Goal: Information Seeking & Learning: Learn about a topic

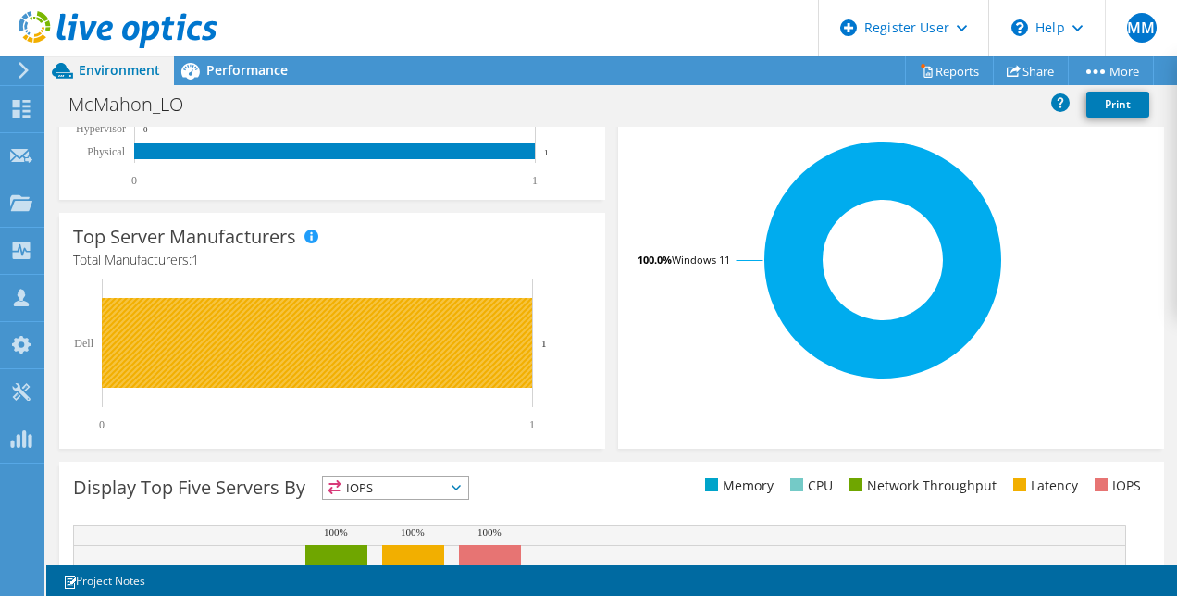
scroll to position [688, 0]
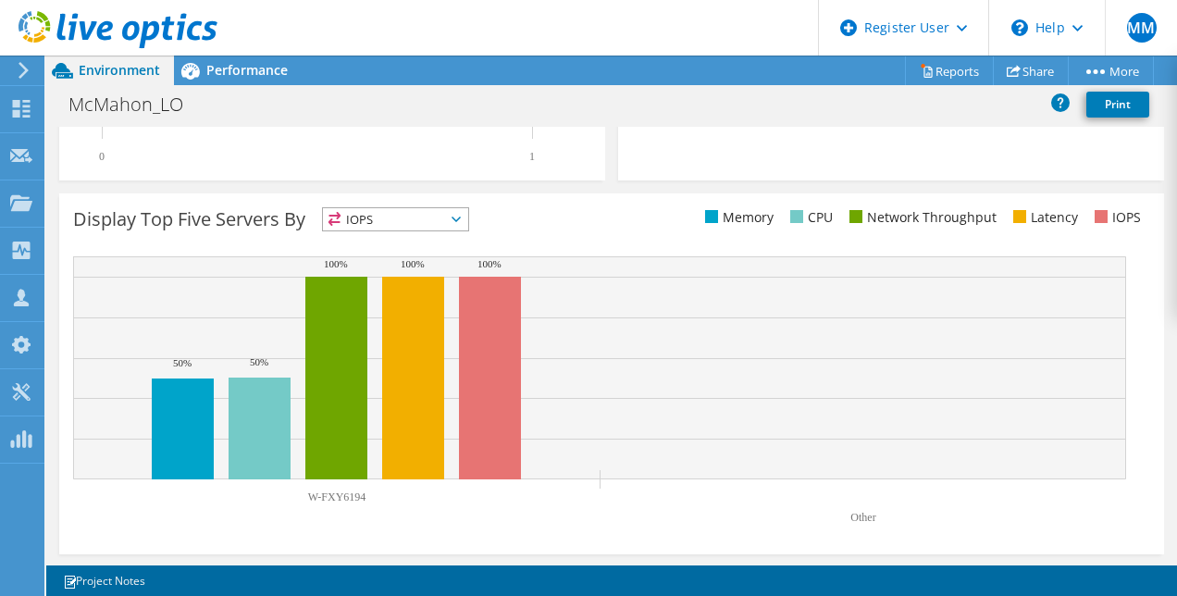
click at [418, 222] on span "IOPS" at bounding box center [395, 219] width 145 height 22
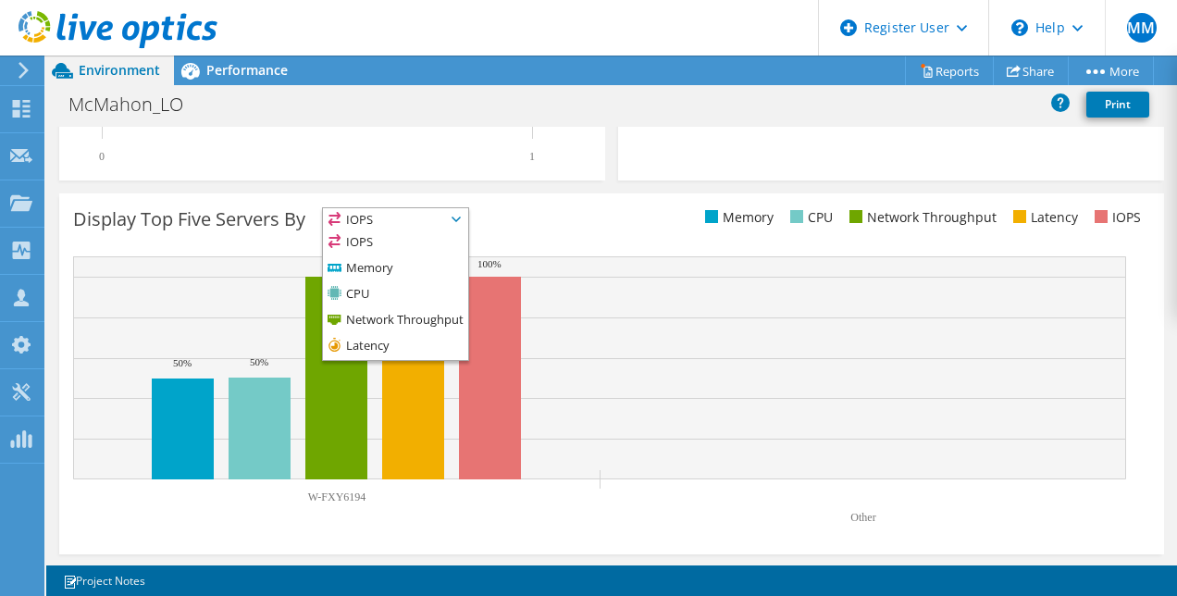
click at [523, 216] on div "Display Top Five Servers By IOPS IOPS" at bounding box center [342, 222] width 538 height 31
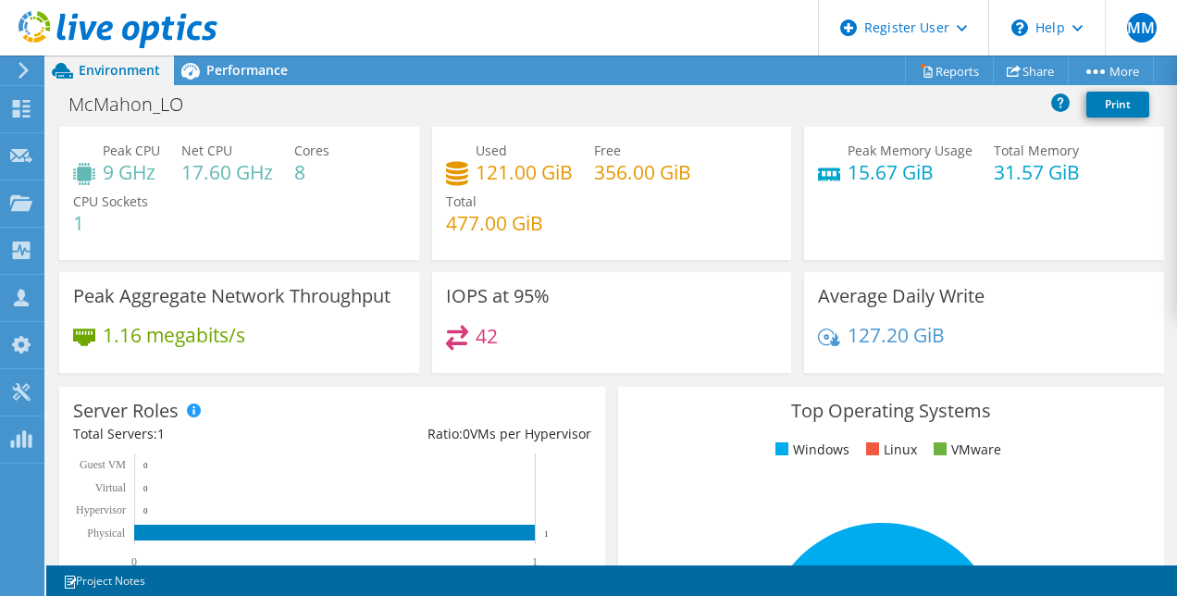
scroll to position [0, 0]
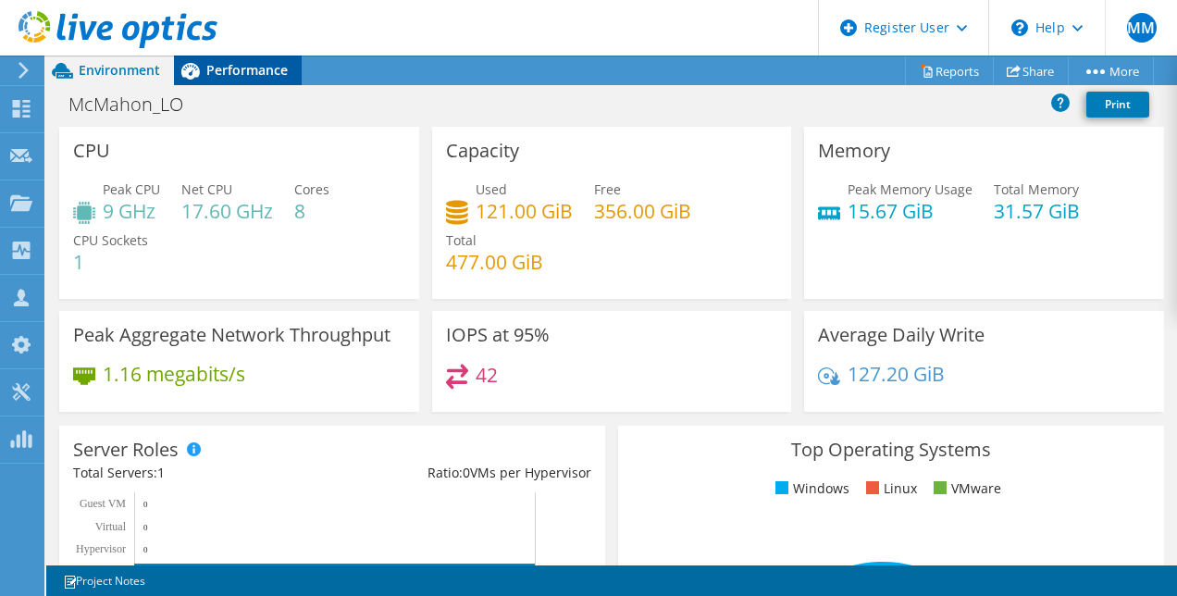
click at [290, 70] on div "Performance" at bounding box center [238, 71] width 128 height 30
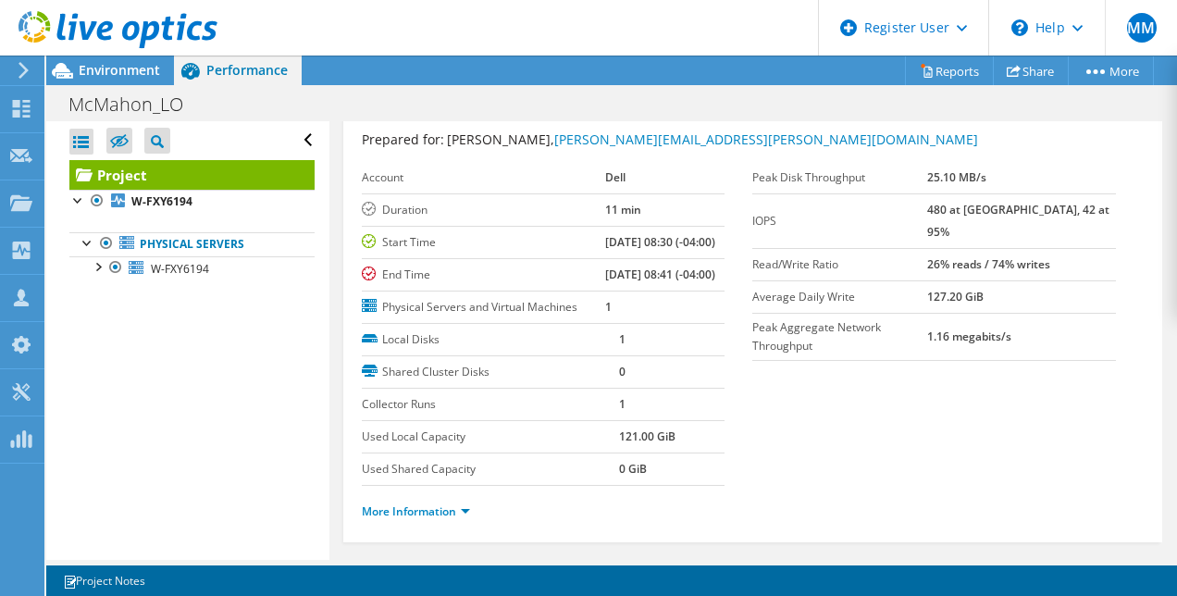
scroll to position [48, 0]
click at [266, 241] on link "Physical Servers" at bounding box center [191, 244] width 245 height 24
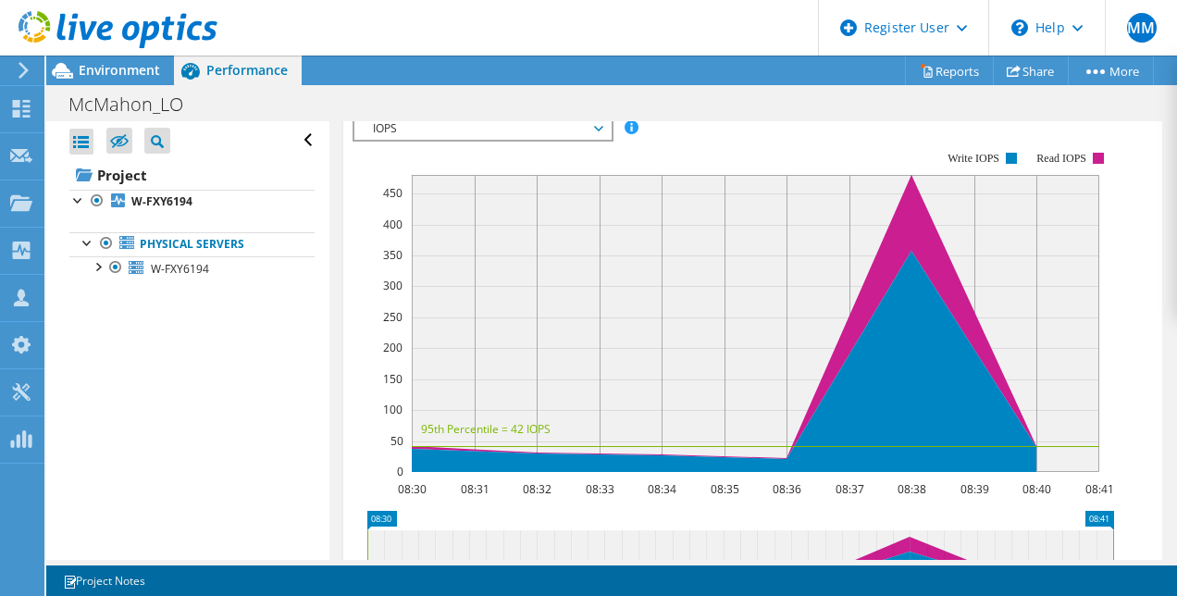
scroll to position [550, 0]
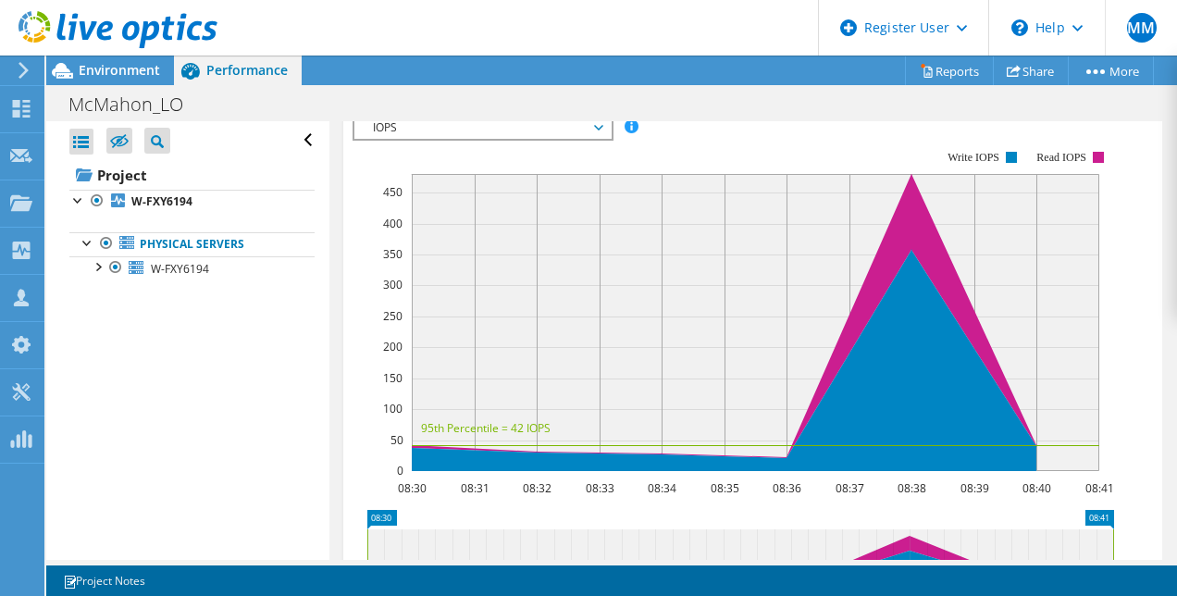
click at [592, 139] on span "IOPS" at bounding box center [483, 128] width 238 height 22
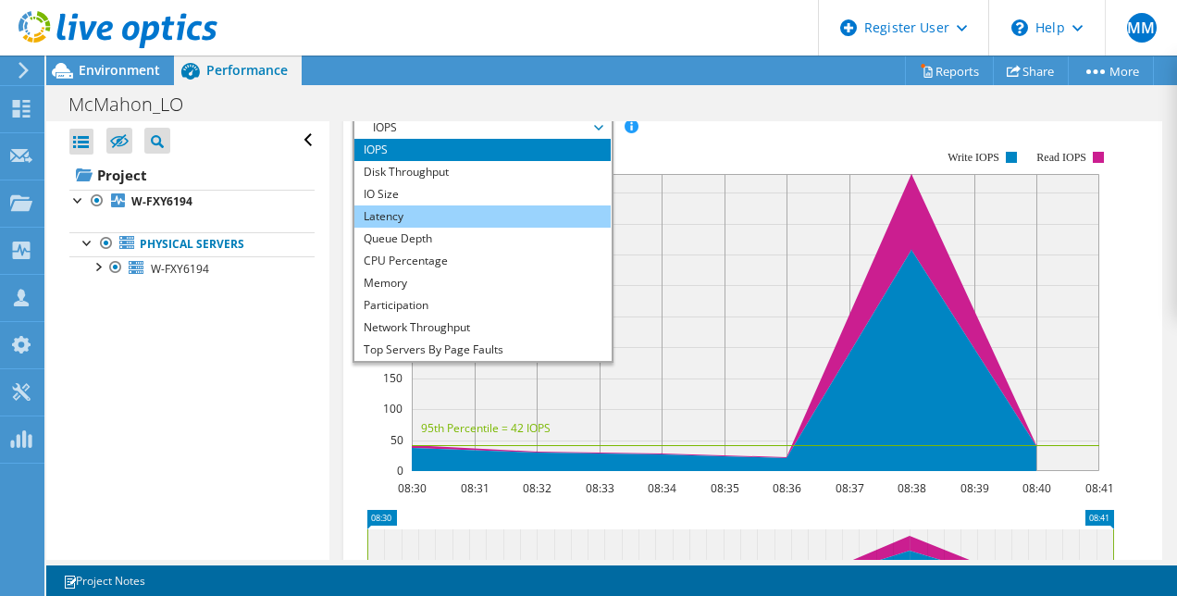
click at [513, 228] on li "Latency" at bounding box center [482, 216] width 256 height 22
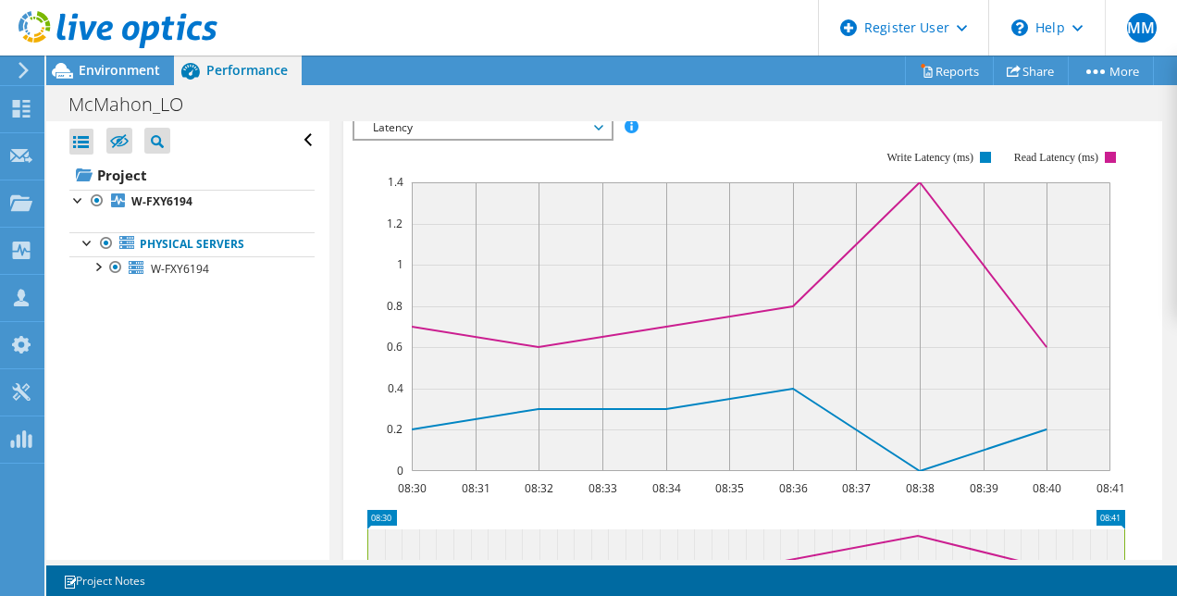
click at [581, 139] on span "Latency" at bounding box center [483, 128] width 238 height 22
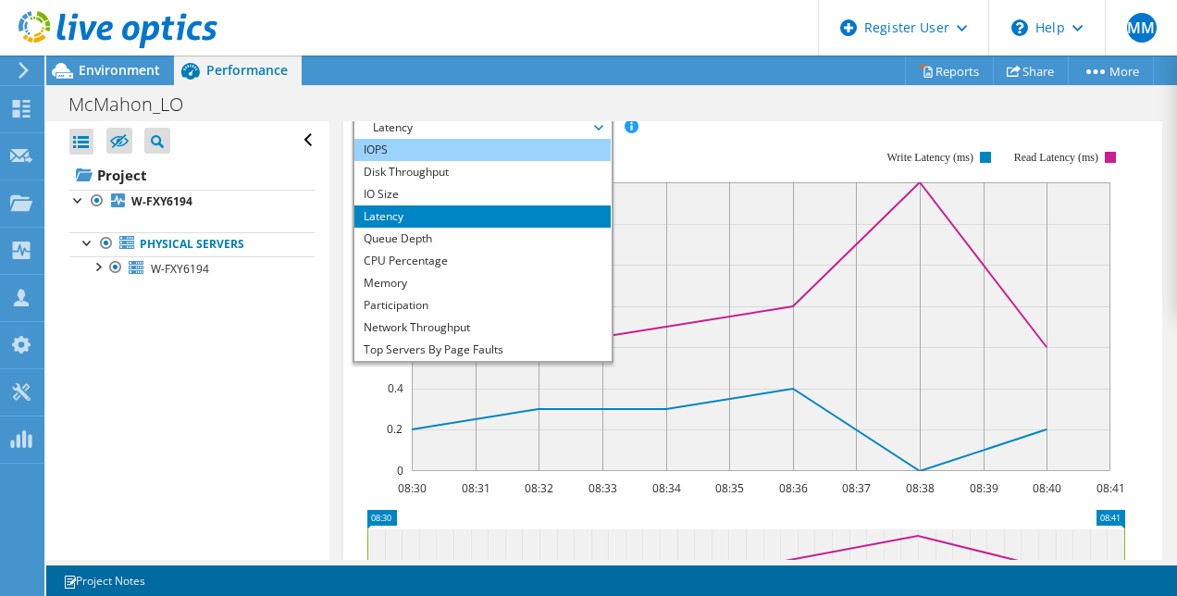
click at [538, 161] on li "IOPS" at bounding box center [482, 150] width 256 height 22
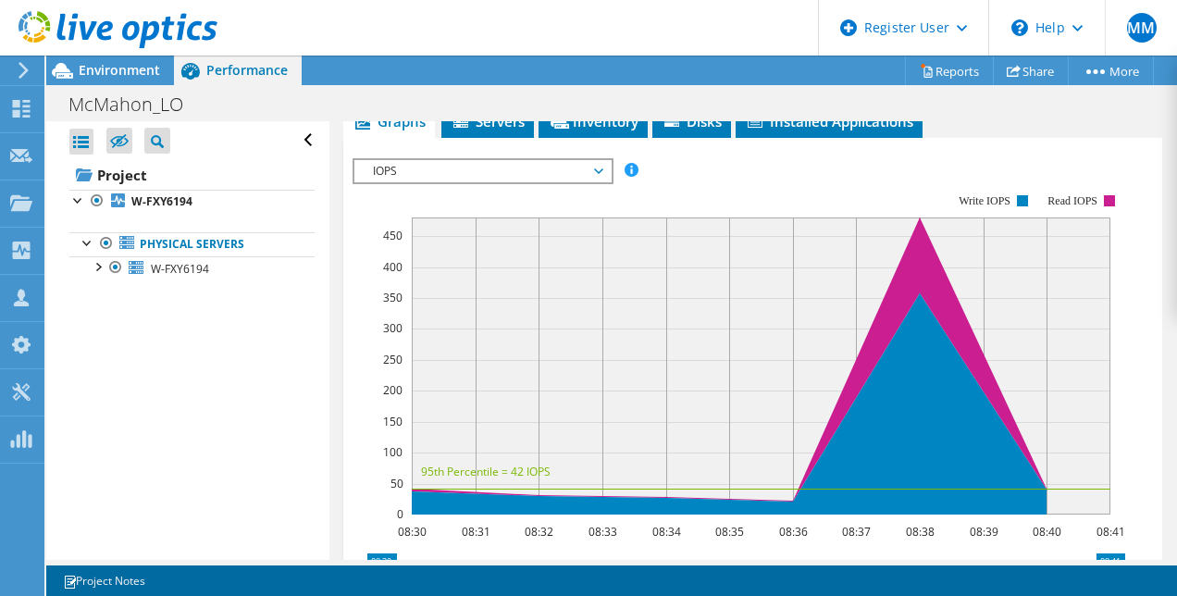
scroll to position [478, 0]
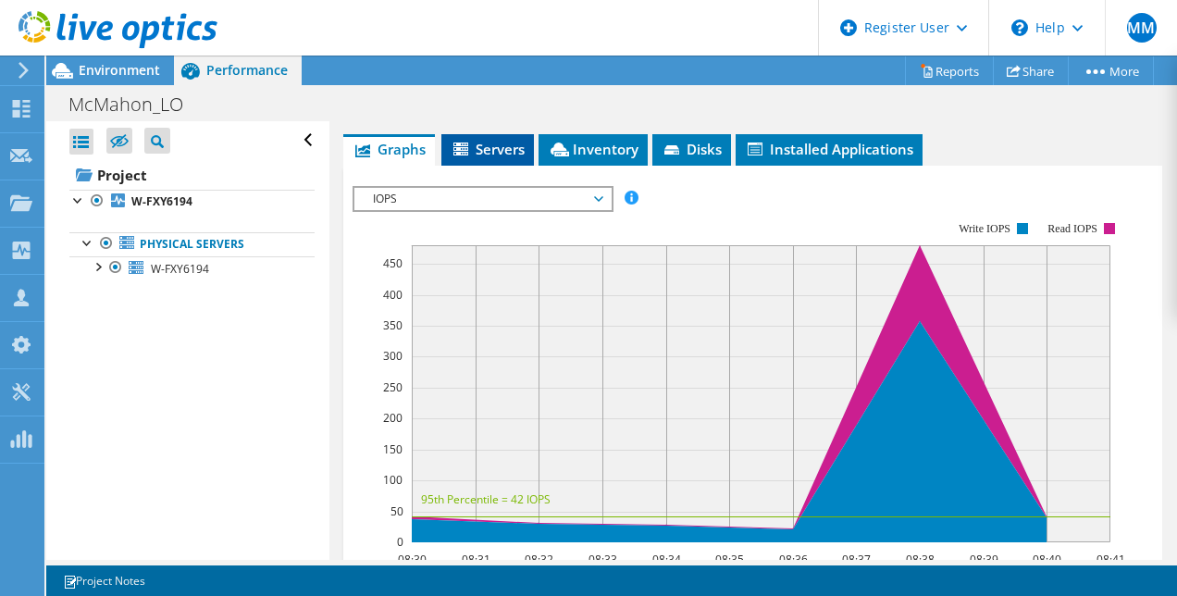
click at [492, 158] on span "Servers" at bounding box center [488, 149] width 74 height 19
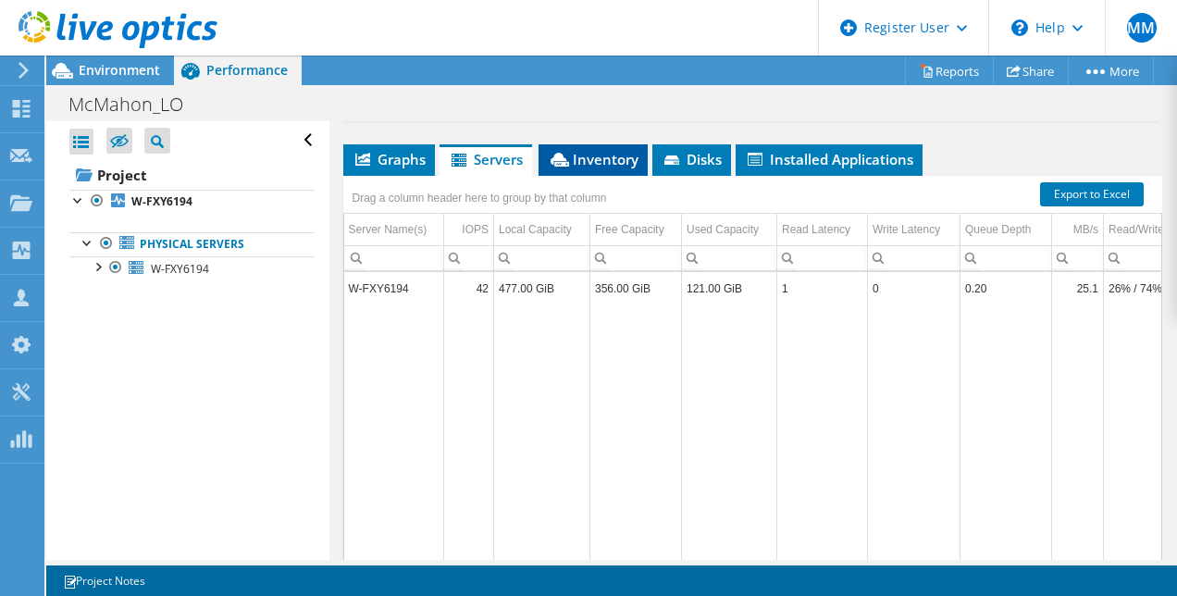
scroll to position [460, 0]
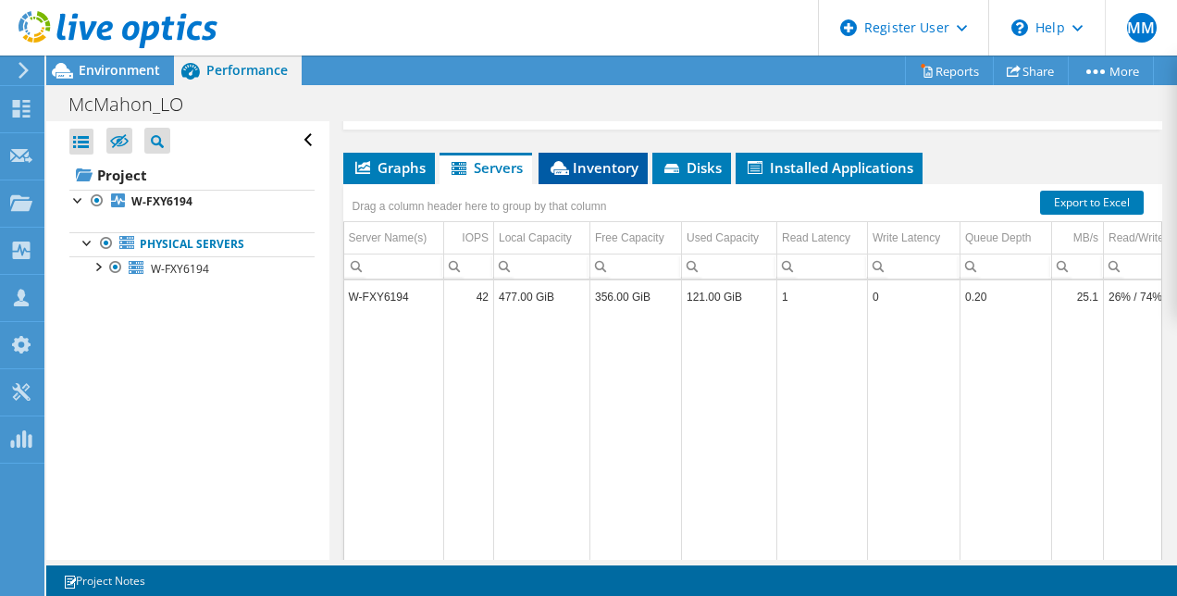
click at [612, 177] on span "Inventory" at bounding box center [593, 167] width 91 height 19
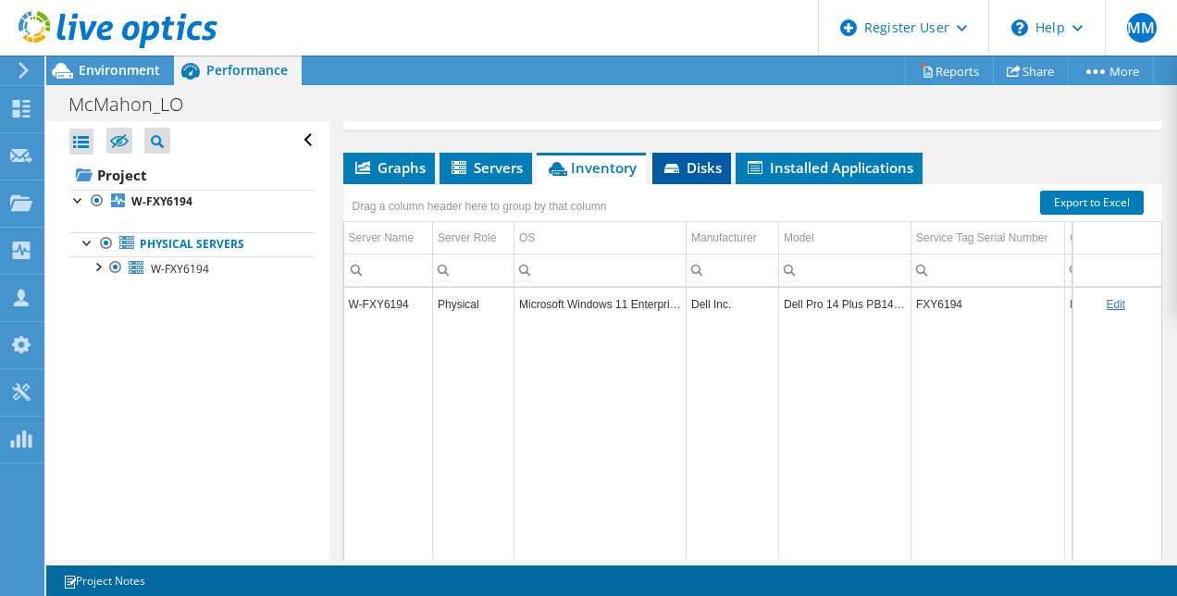
click at [689, 177] on span "Disks" at bounding box center [691, 167] width 60 height 19
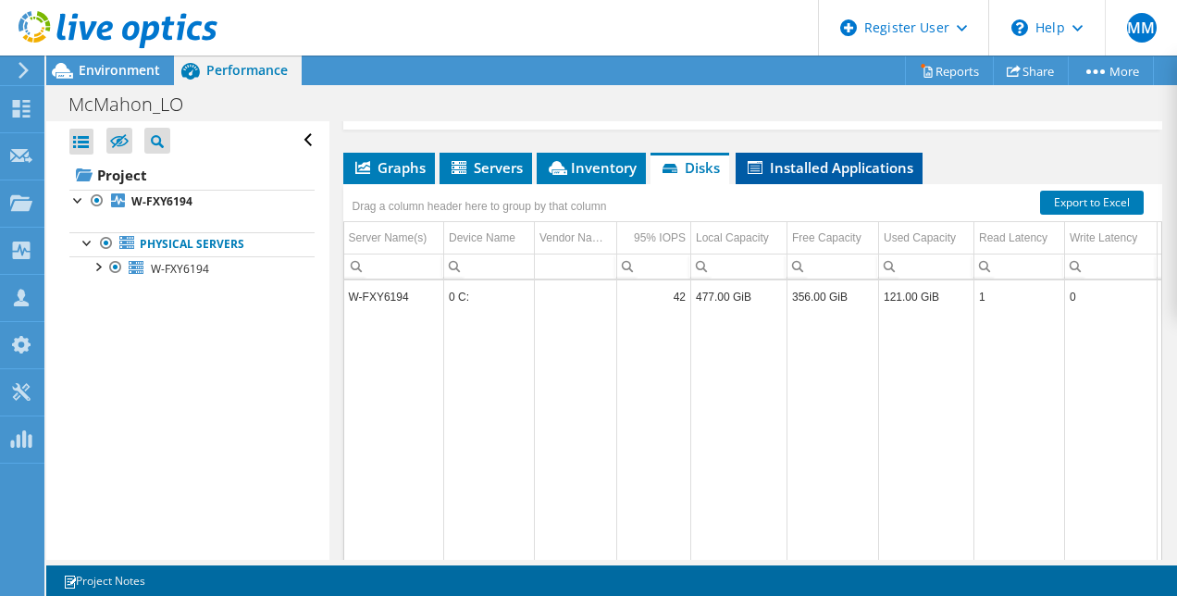
click at [843, 184] on li "Installed Applications" at bounding box center [828, 168] width 187 height 31
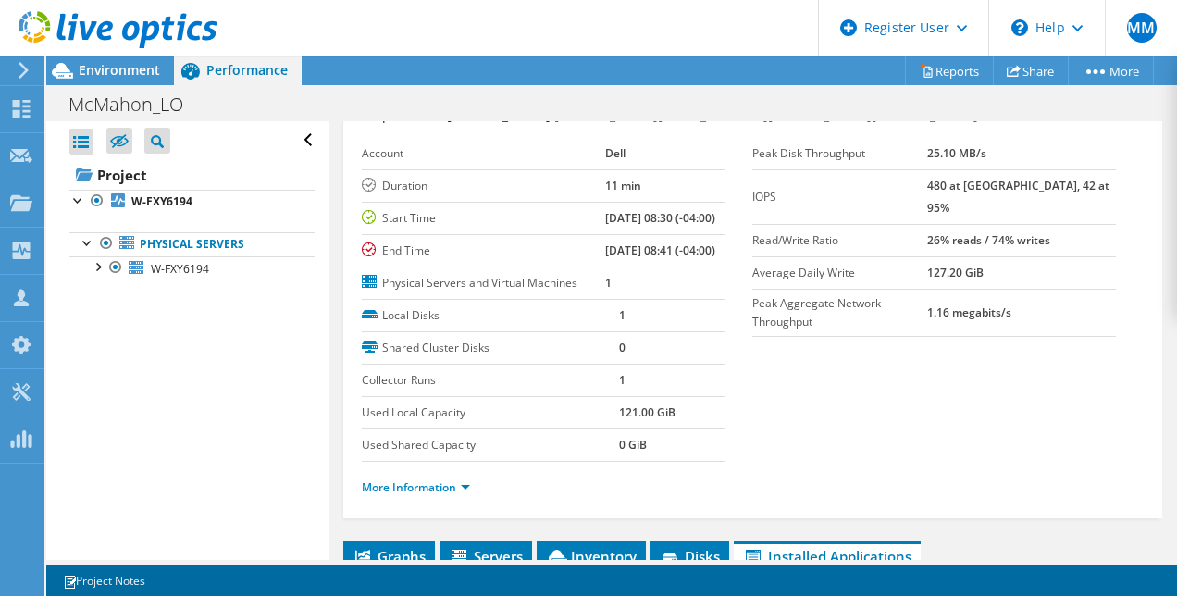
scroll to position [0, 0]
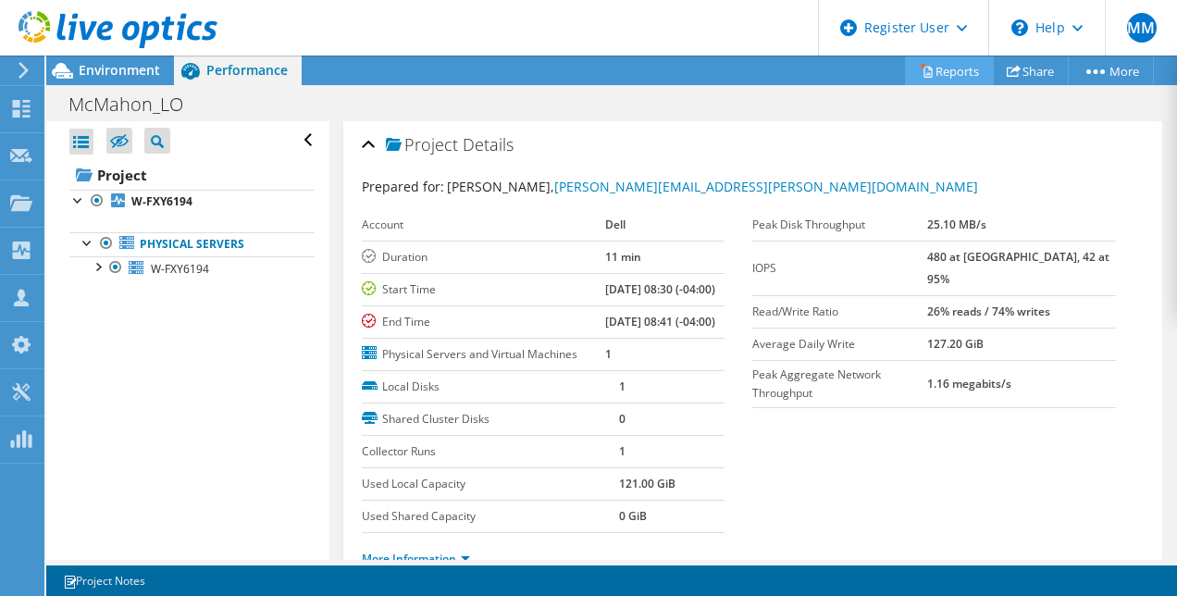
click at [938, 76] on link "Reports" at bounding box center [949, 70] width 89 height 29
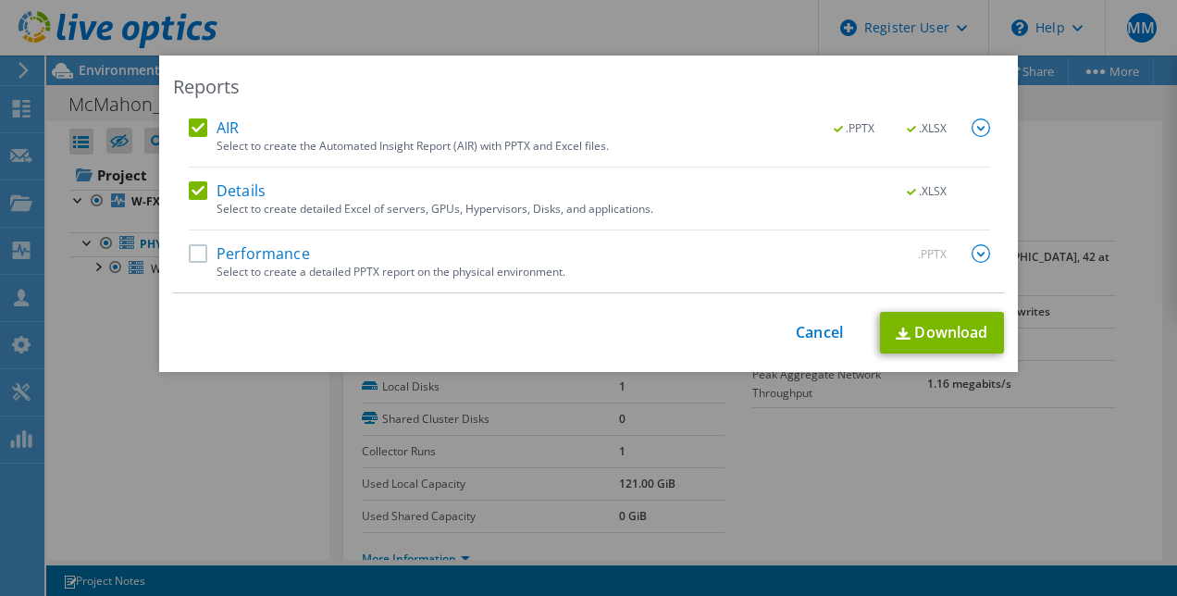
click at [1057, 316] on div "Reports AIR .PPTX .XLSX Select to create the Automated Insight Report (AIR) wit…" at bounding box center [588, 298] width 1177 height 485
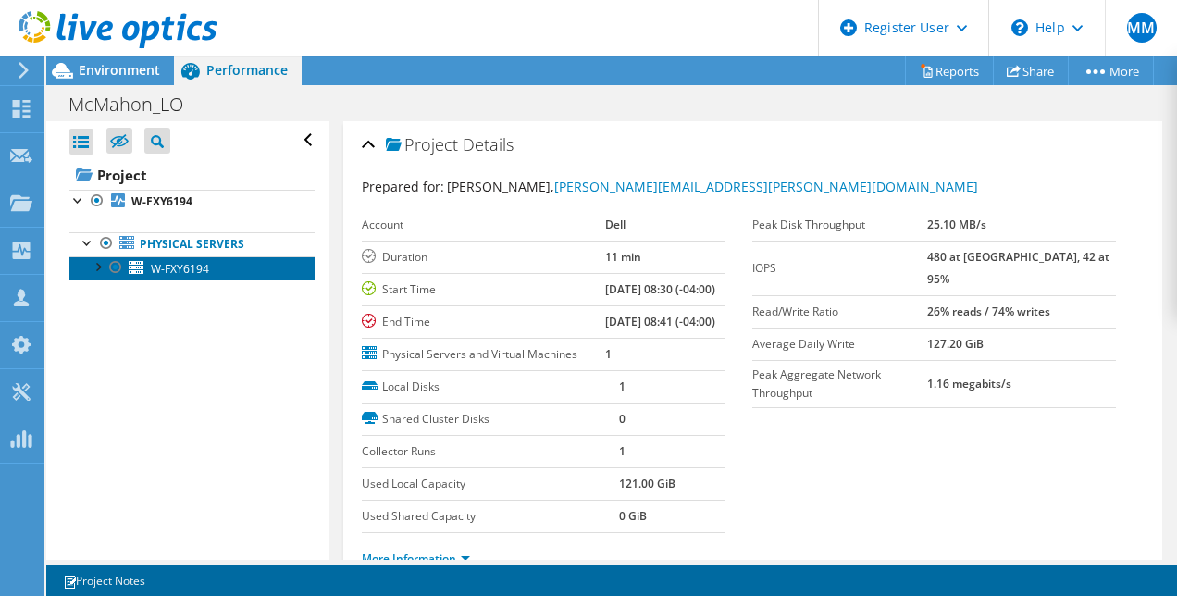
click at [206, 267] on span "W-FXY6194" at bounding box center [180, 269] width 58 height 16
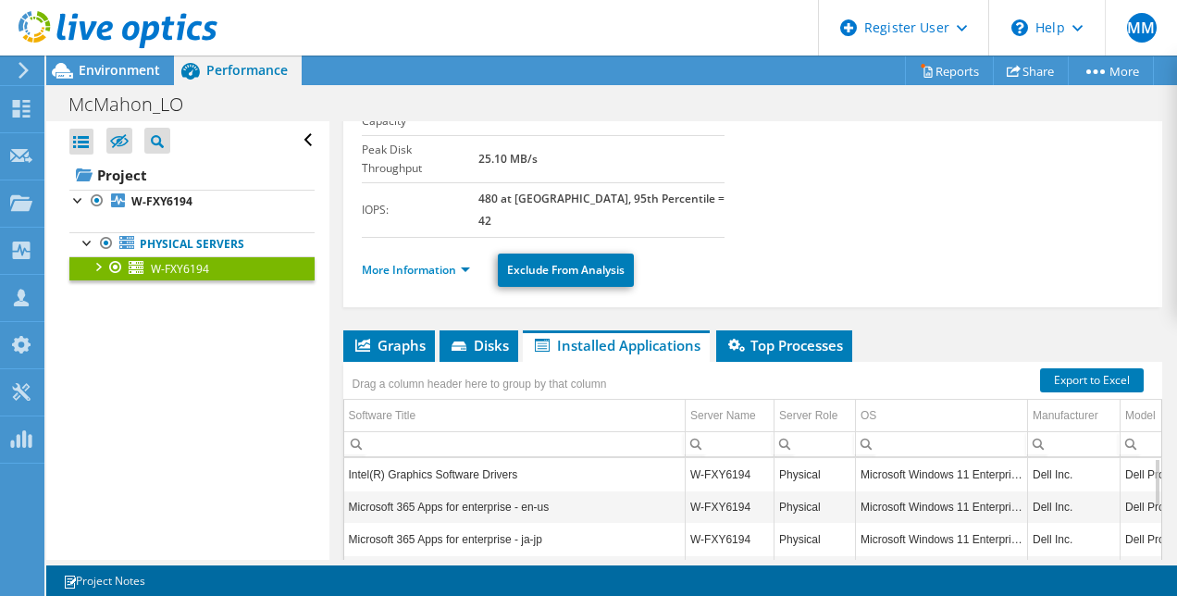
scroll to position [216, 0]
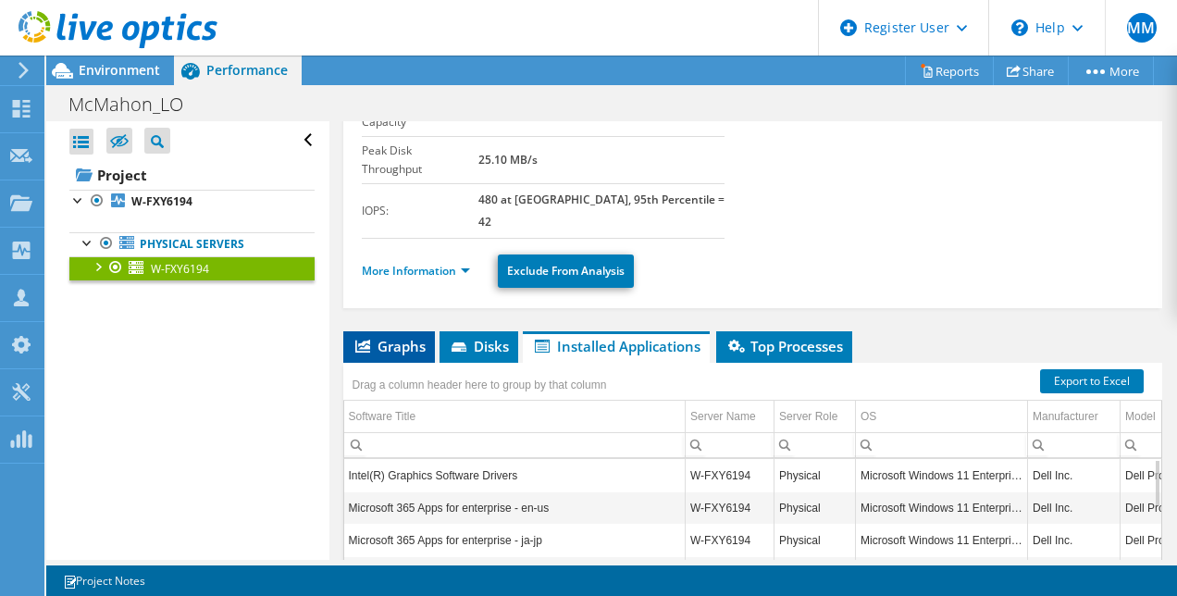
click at [396, 337] on span "Graphs" at bounding box center [388, 346] width 73 height 19
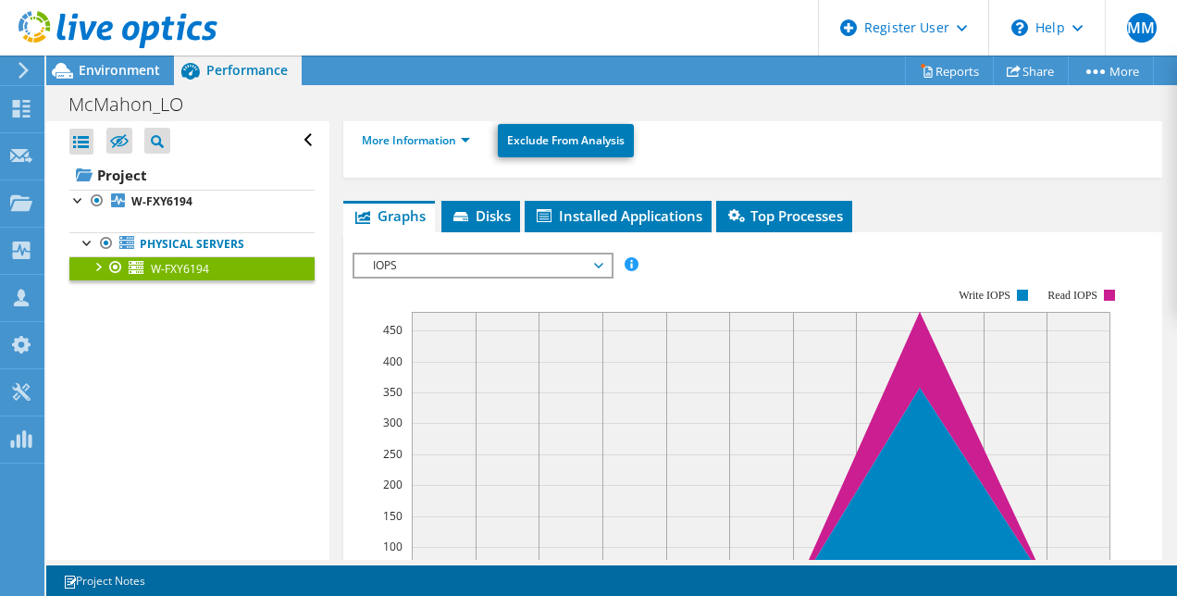
scroll to position [348, 0]
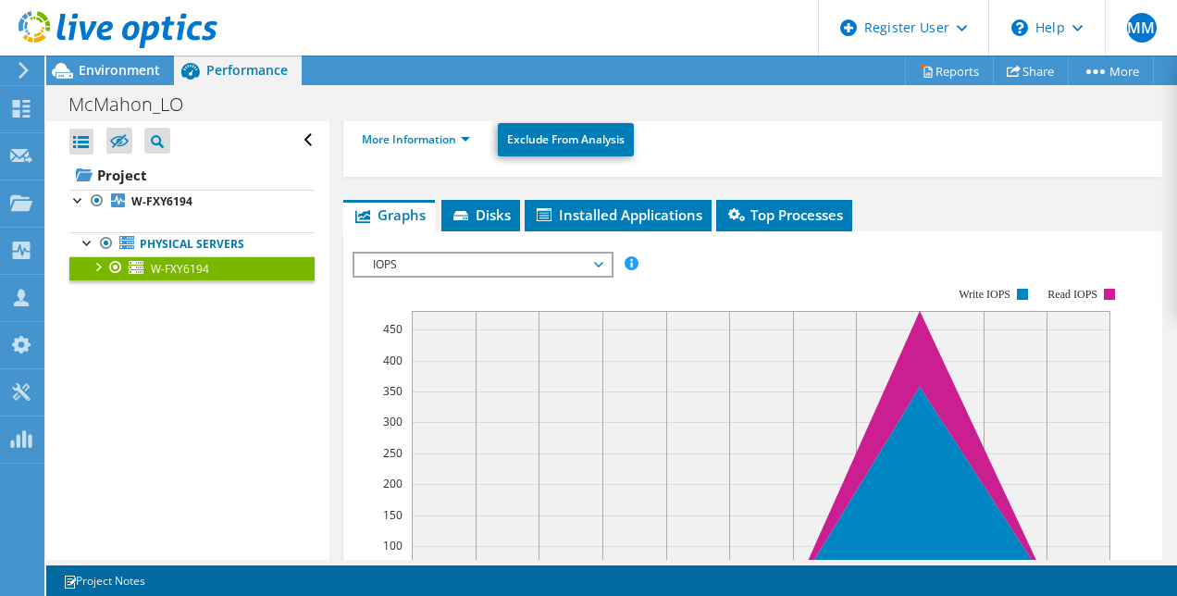
click at [531, 253] on span "IOPS" at bounding box center [483, 264] width 238 height 22
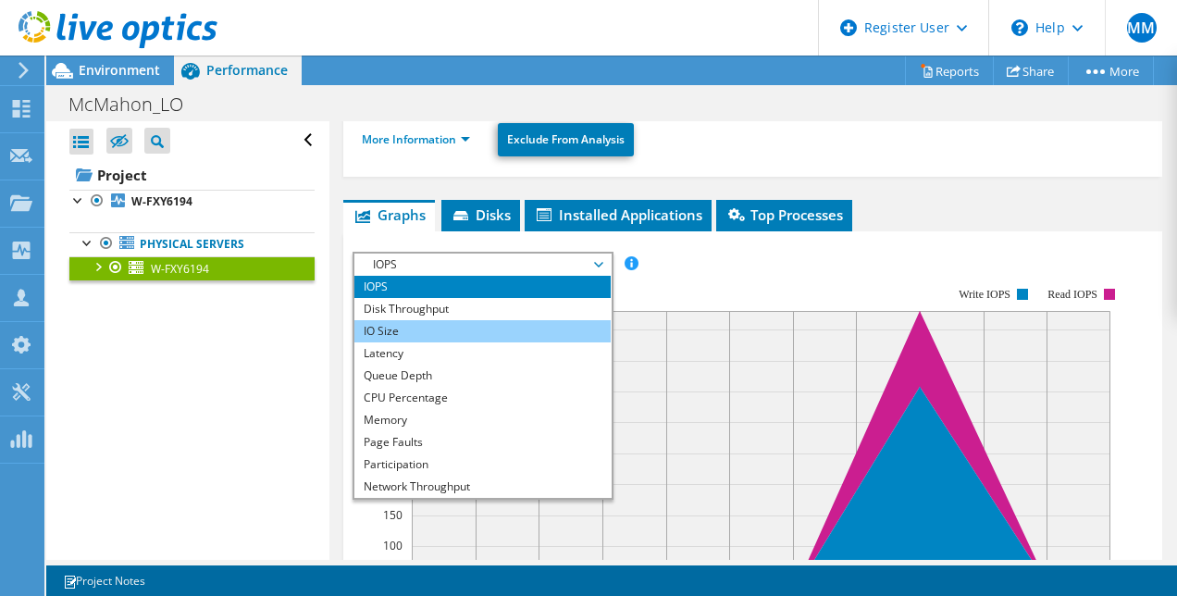
click at [524, 320] on li "IO Size" at bounding box center [482, 331] width 256 height 22
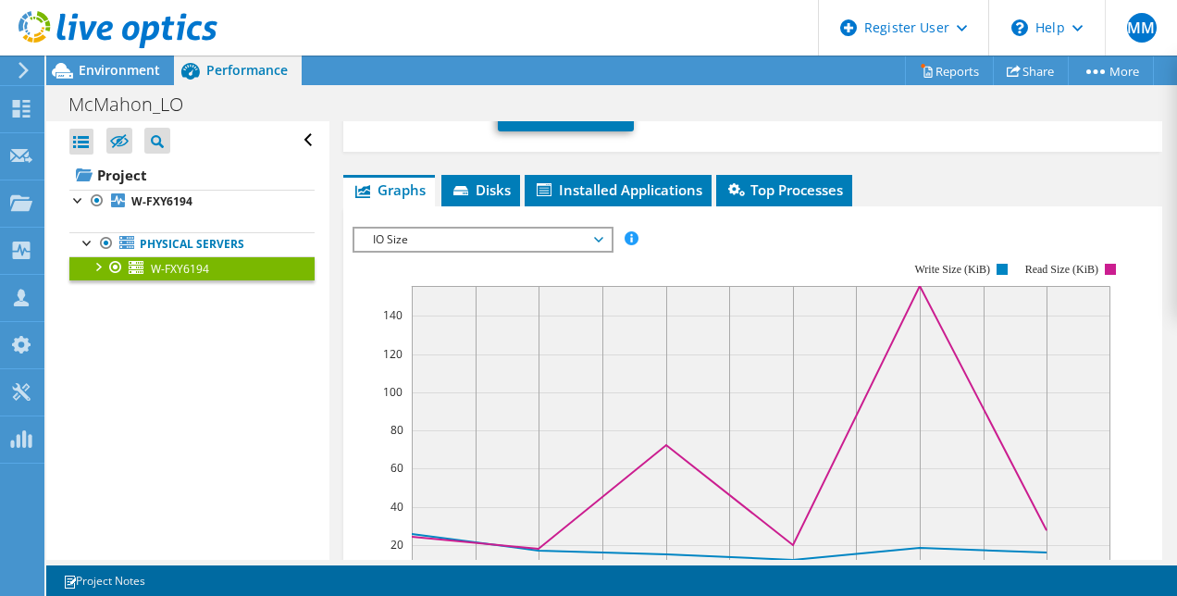
scroll to position [372, 0]
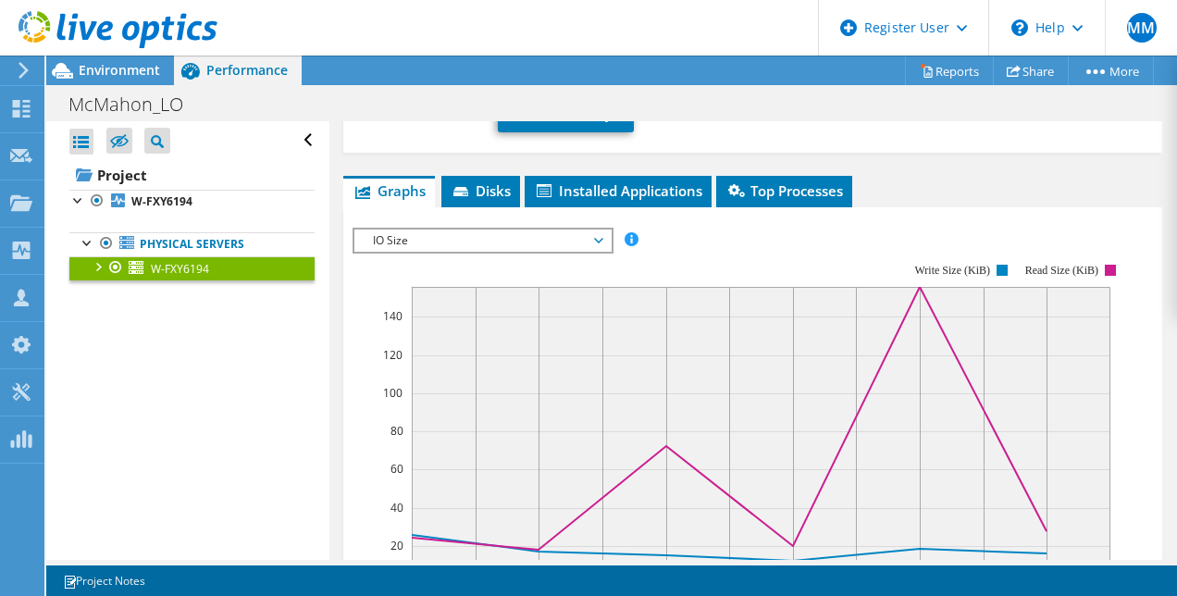
click at [509, 229] on span "IO Size" at bounding box center [483, 240] width 238 height 22
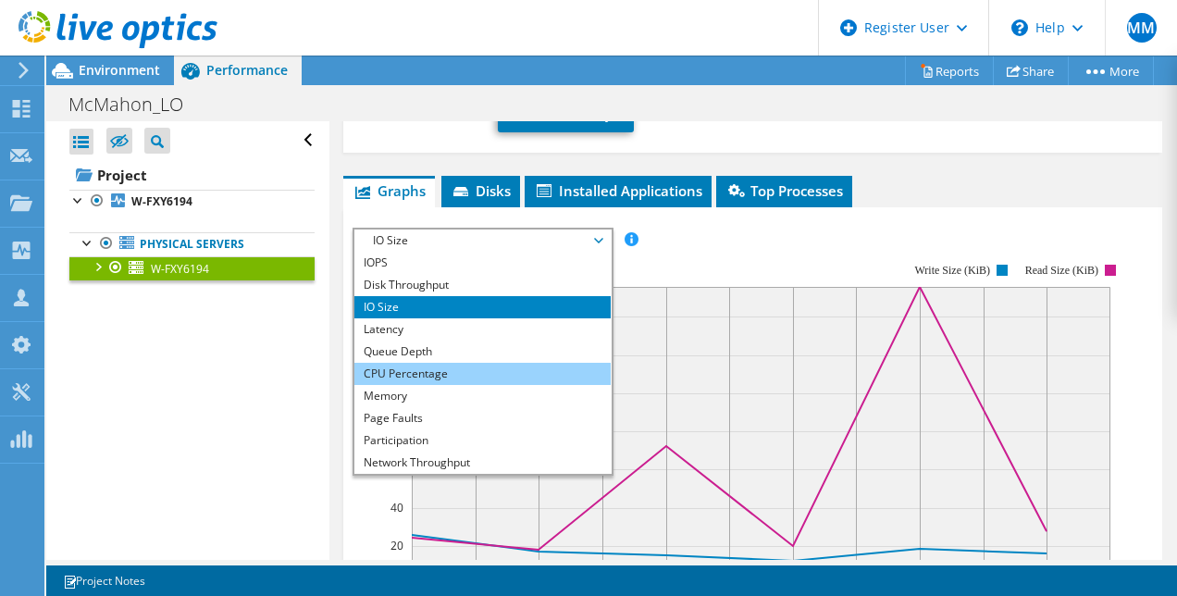
click at [496, 363] on li "CPU Percentage" at bounding box center [482, 374] width 256 height 22
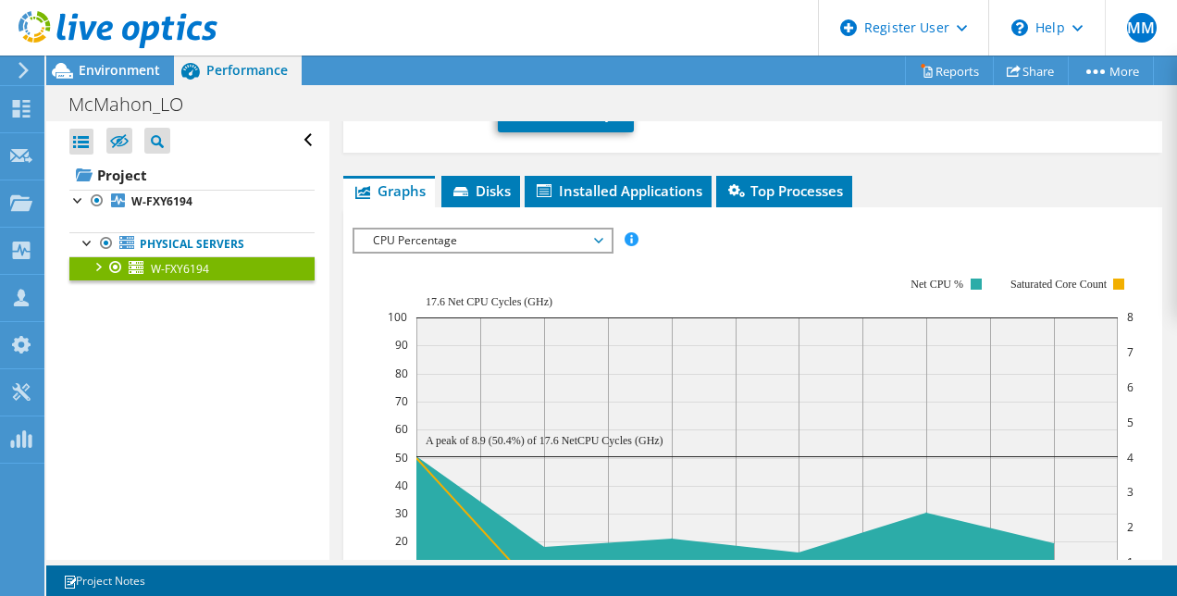
click at [470, 229] on span "CPU Percentage" at bounding box center [483, 240] width 238 height 22
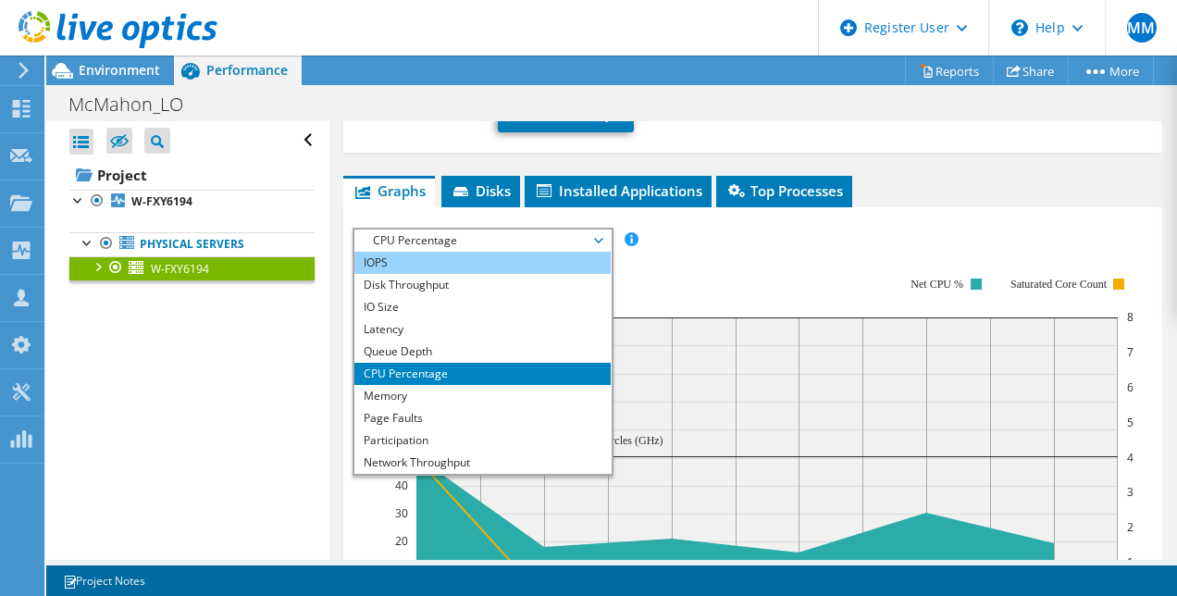
click at [484, 252] on li "IOPS" at bounding box center [482, 263] width 256 height 22
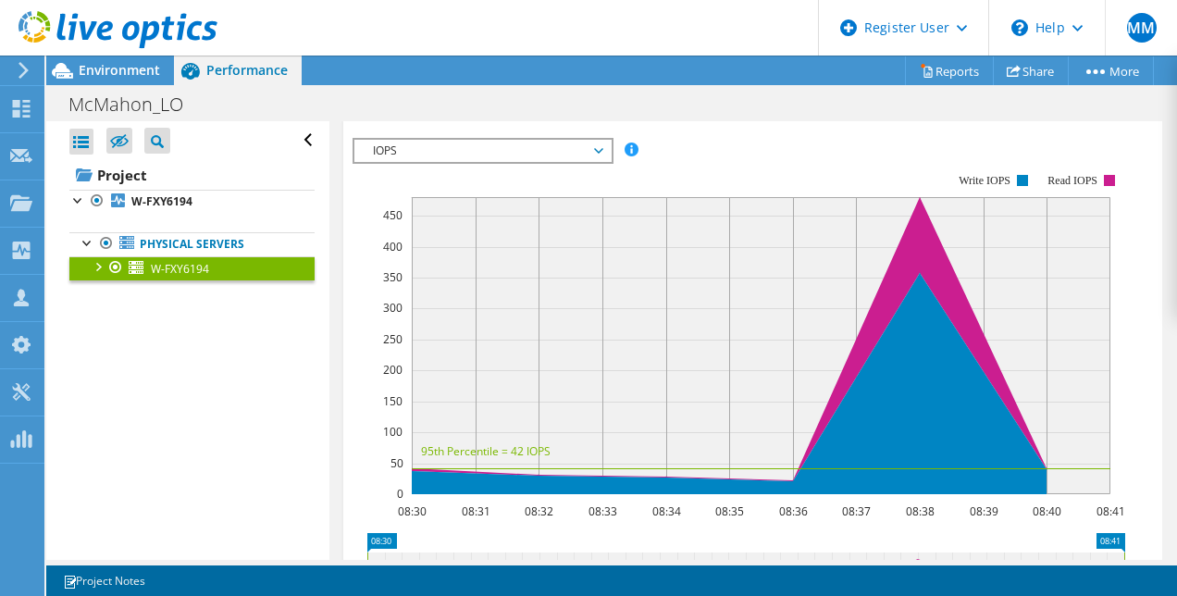
scroll to position [0, 0]
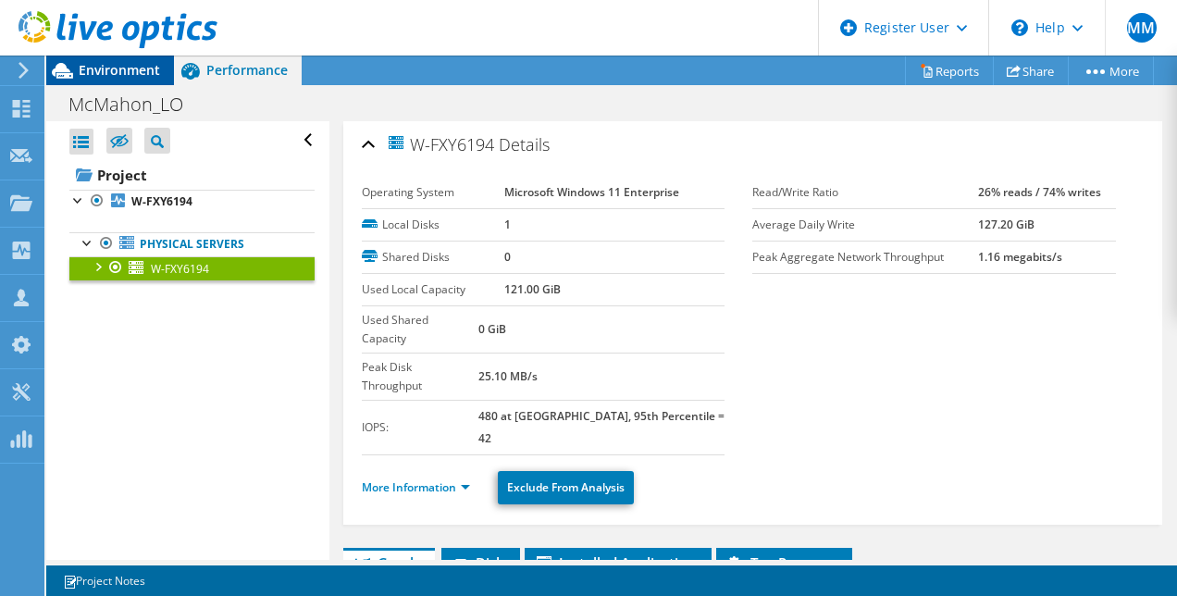
click at [113, 76] on span "Environment" at bounding box center [119, 70] width 81 height 18
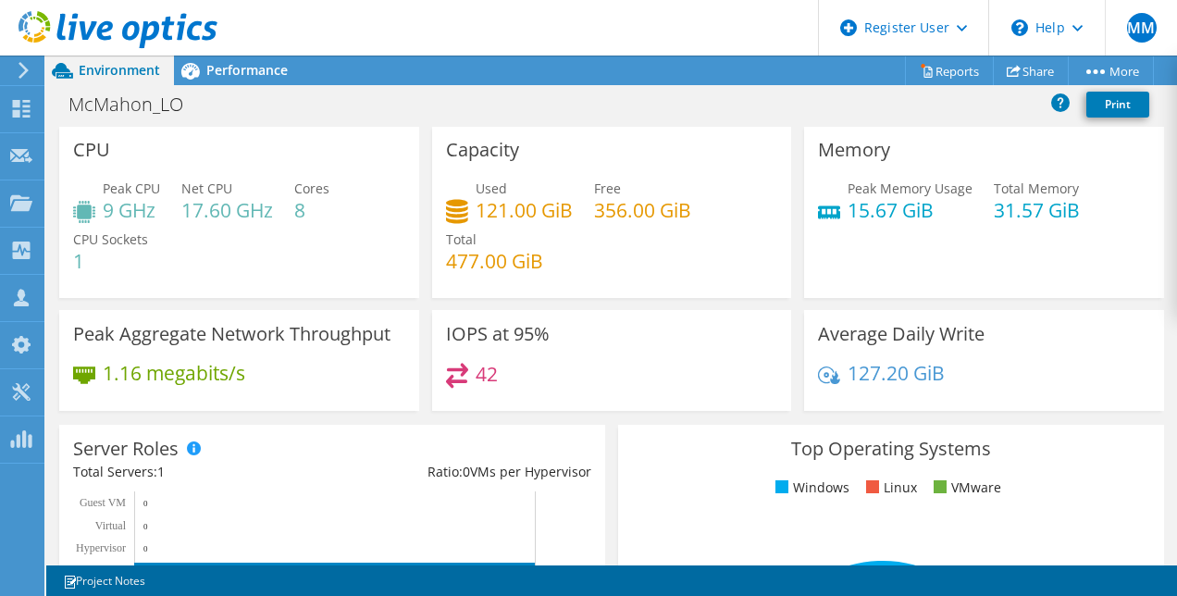
scroll to position [50, 0]
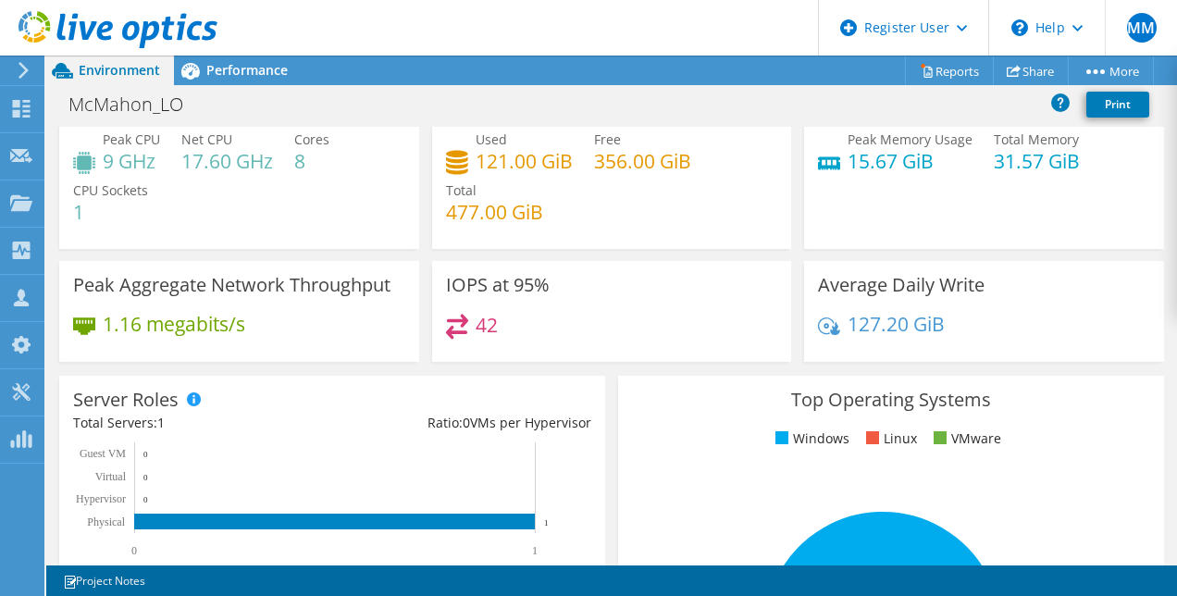
click at [820, 324] on icon at bounding box center [829, 326] width 22 height 25
drag, startPoint x: 825, startPoint y: 325, endPoint x: 955, endPoint y: 347, distance: 131.4
click at [955, 347] on div "127.20 GiB" at bounding box center [984, 333] width 332 height 39
drag, startPoint x: 955, startPoint y: 347, endPoint x: 899, endPoint y: 323, distance: 60.5
click at [899, 323] on h4 "127.20 GiB" at bounding box center [895, 324] width 97 height 20
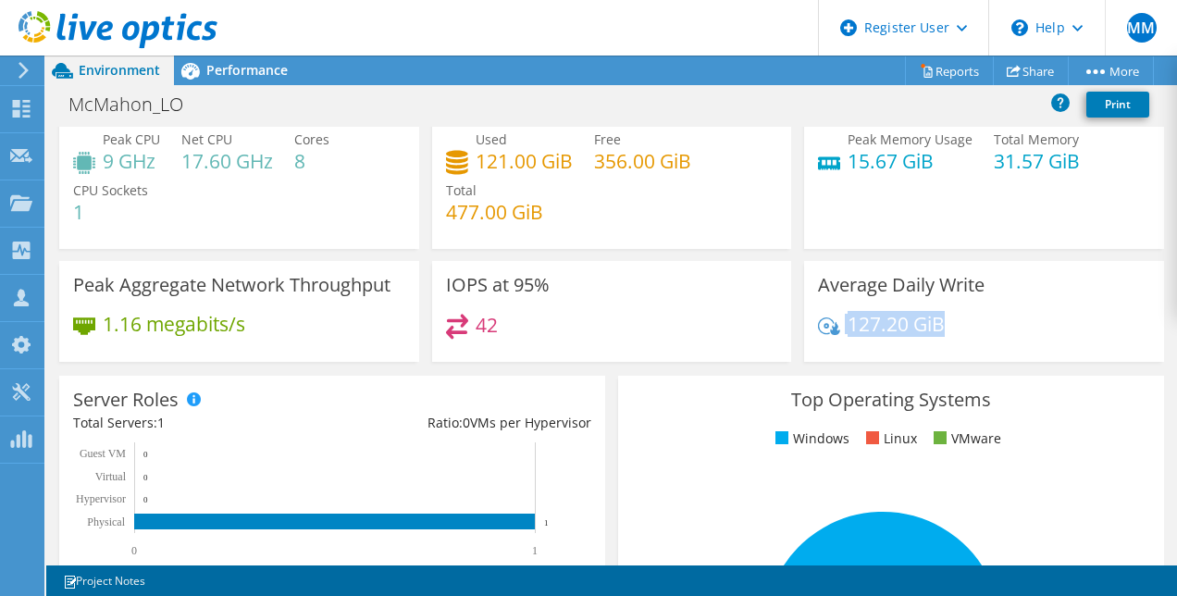
click at [899, 323] on h4 "127.20 GiB" at bounding box center [895, 324] width 97 height 20
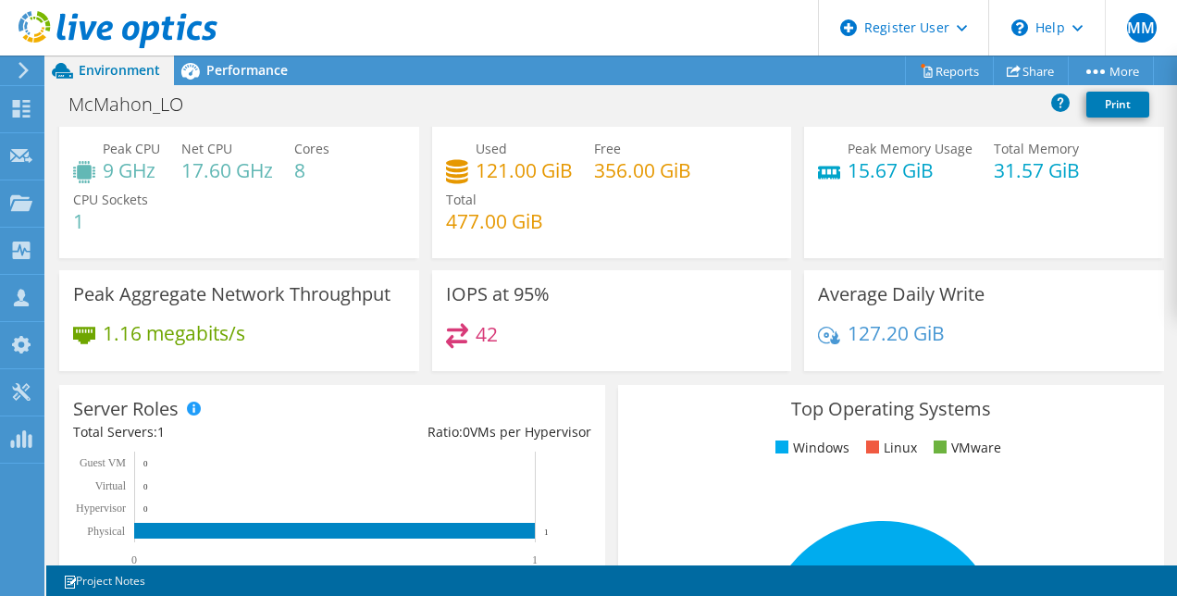
scroll to position [0, 0]
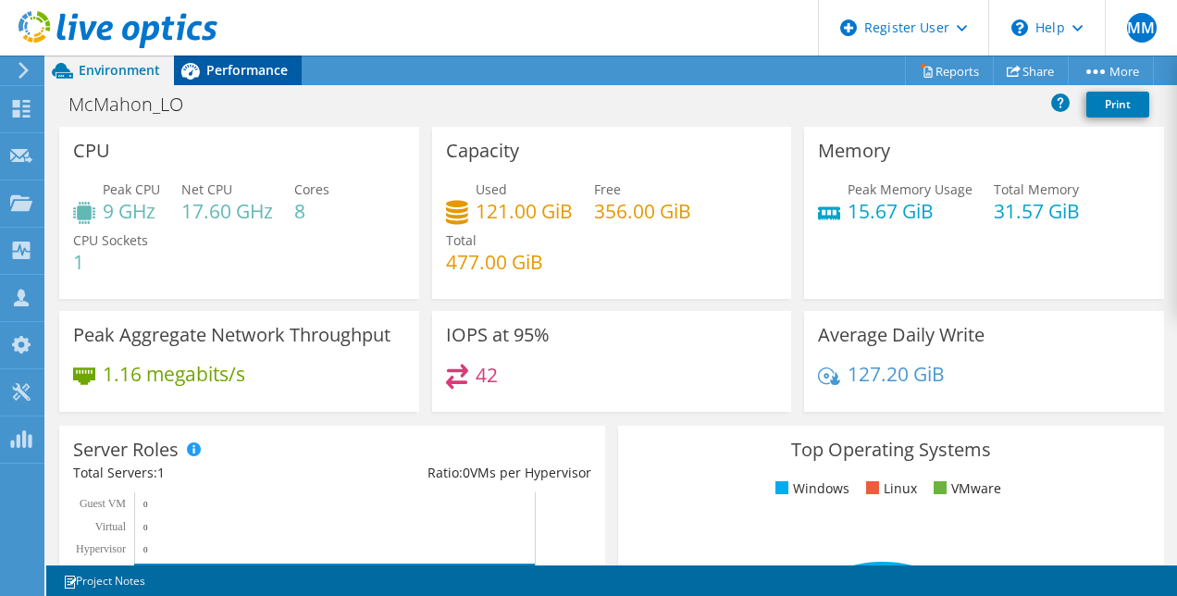
click at [250, 63] on span "Performance" at bounding box center [246, 70] width 81 height 18
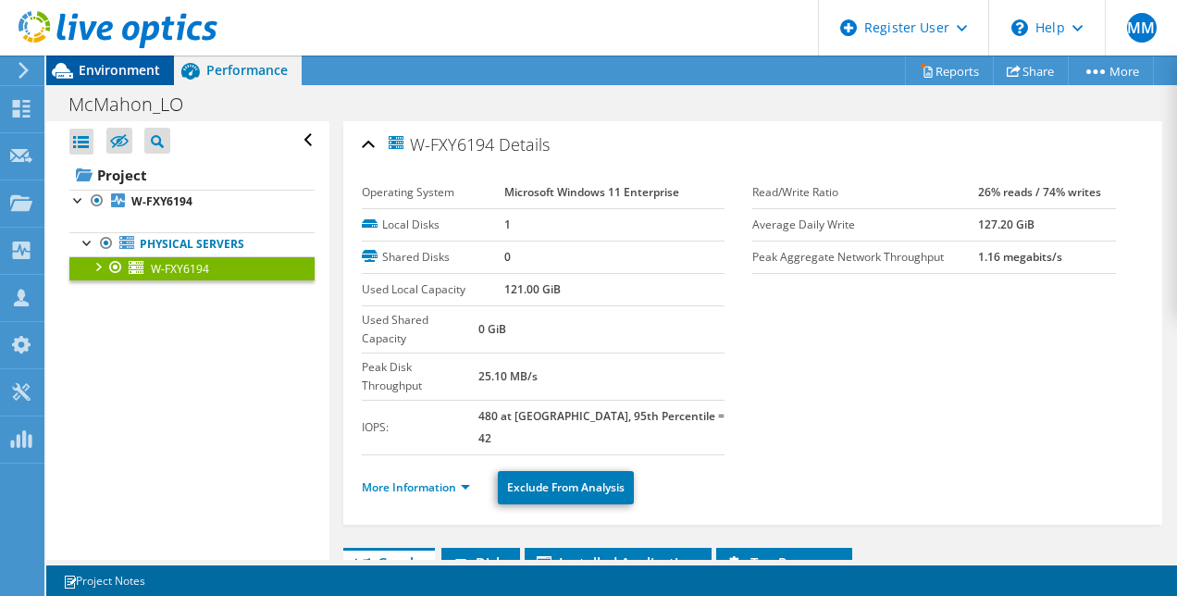
click at [107, 63] on span "Environment" at bounding box center [119, 70] width 81 height 18
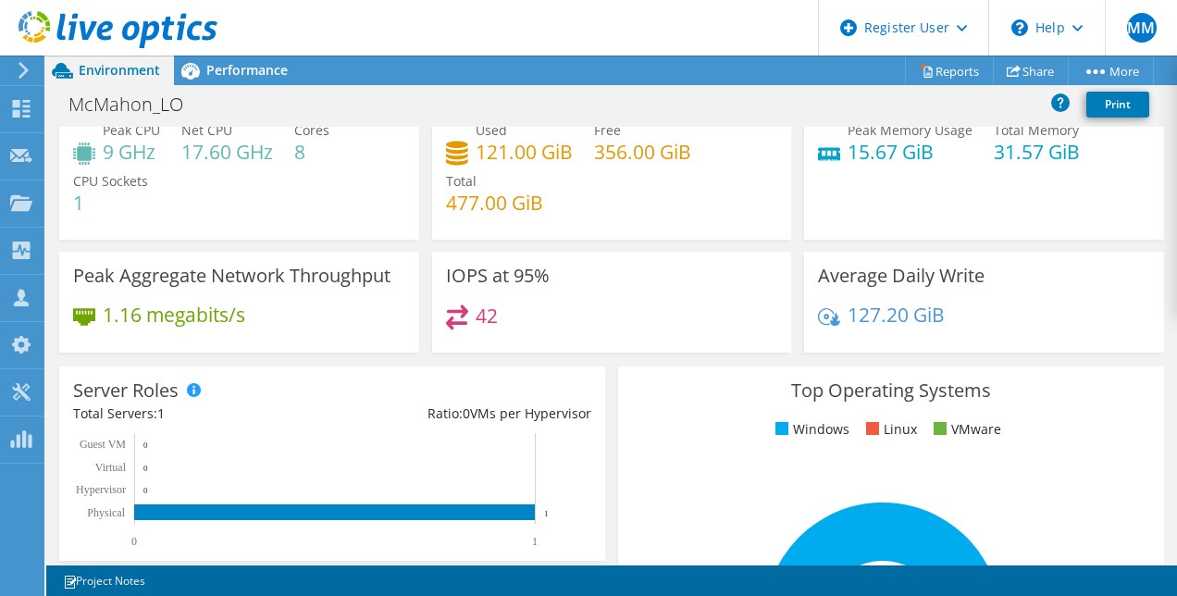
scroll to position [61, 0]
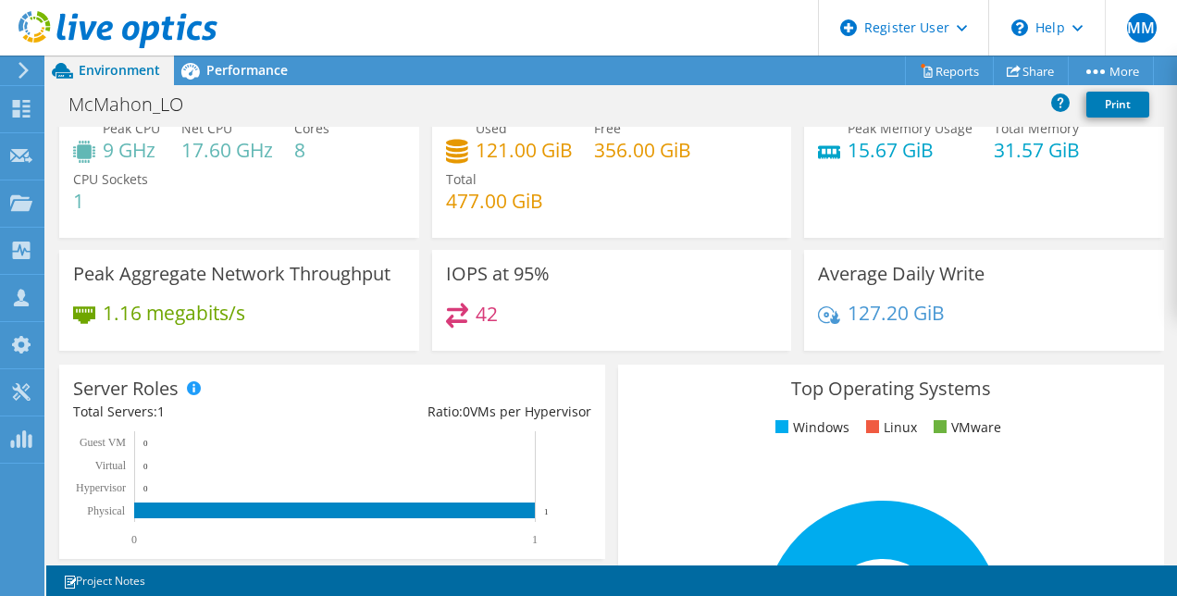
click at [460, 310] on icon at bounding box center [457, 315] width 22 height 25
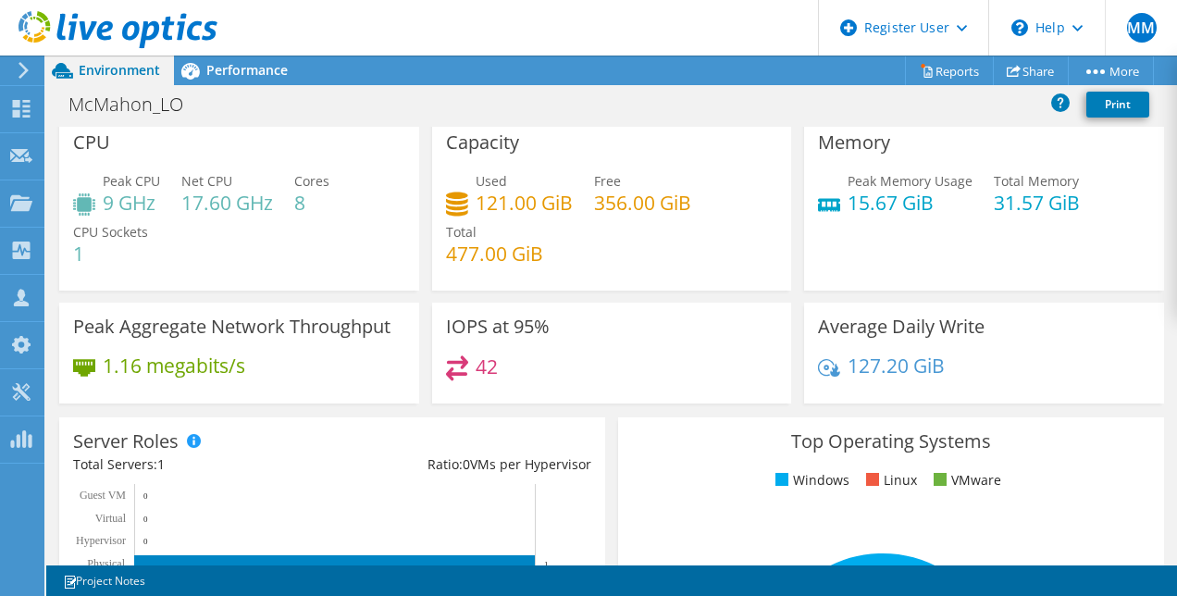
scroll to position [0, 0]
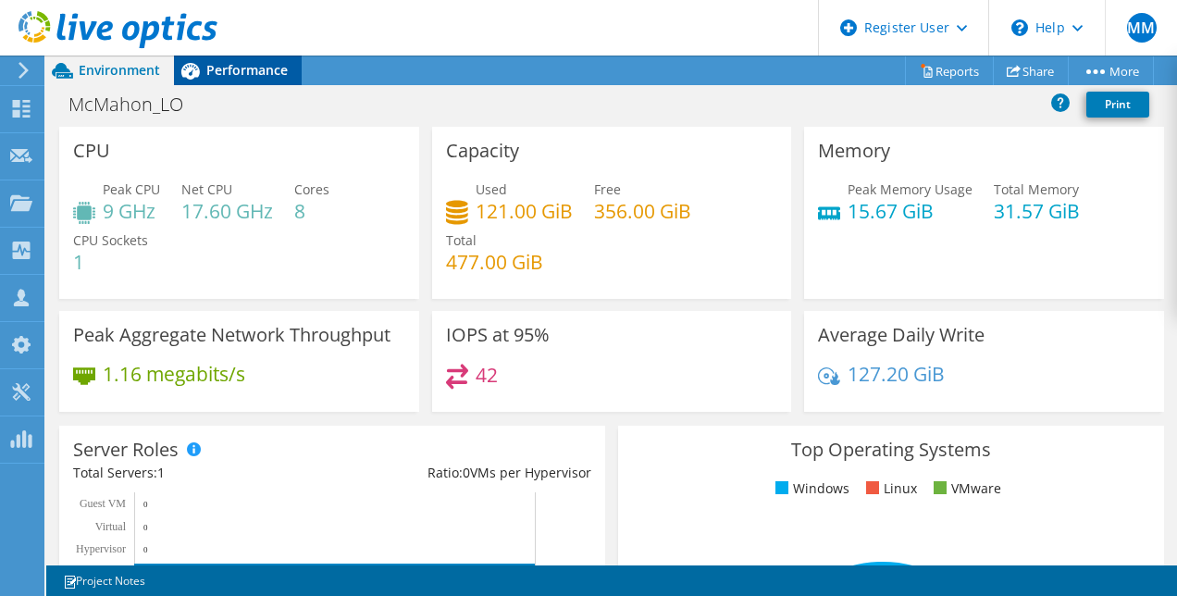
click at [237, 71] on span "Performance" at bounding box center [246, 70] width 81 height 18
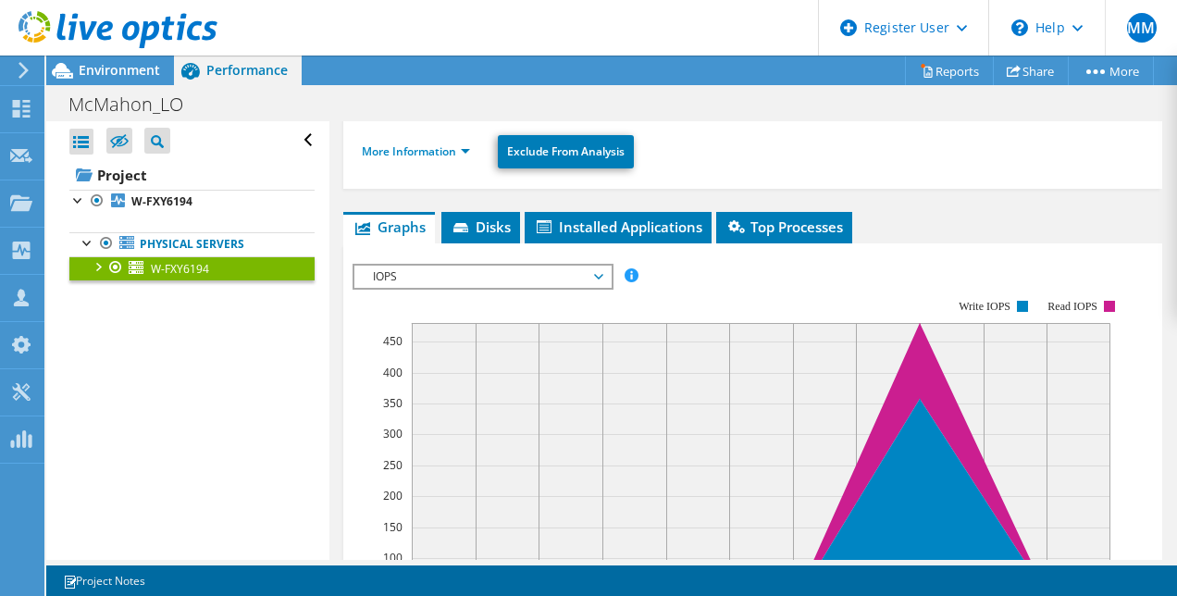
scroll to position [226, 0]
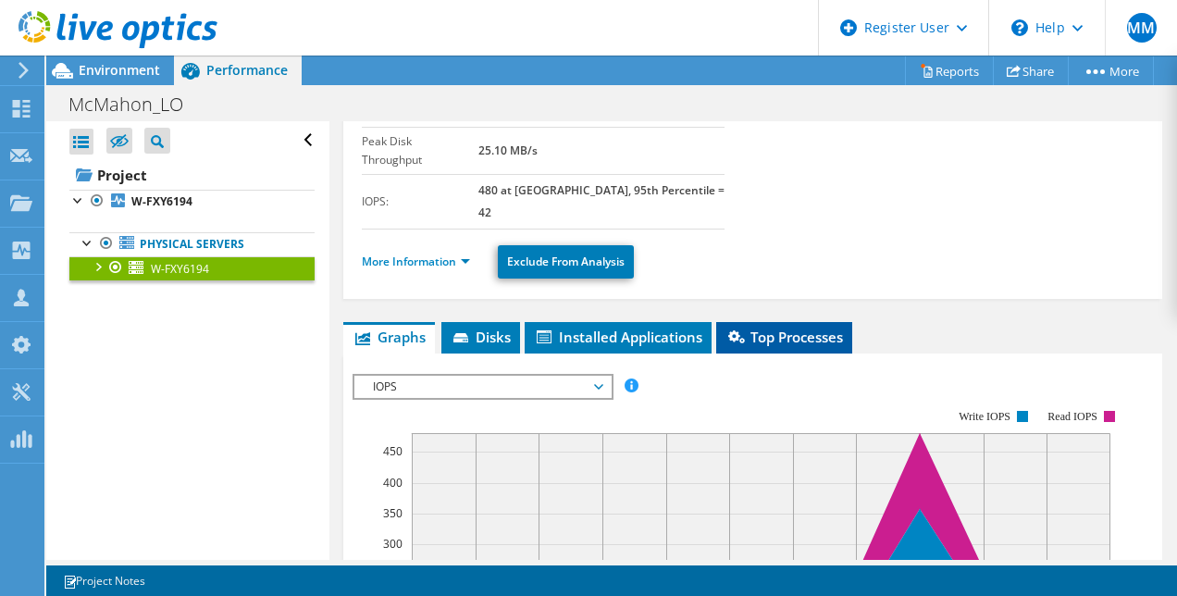
click at [807, 328] on span "Top Processes" at bounding box center [783, 337] width 117 height 19
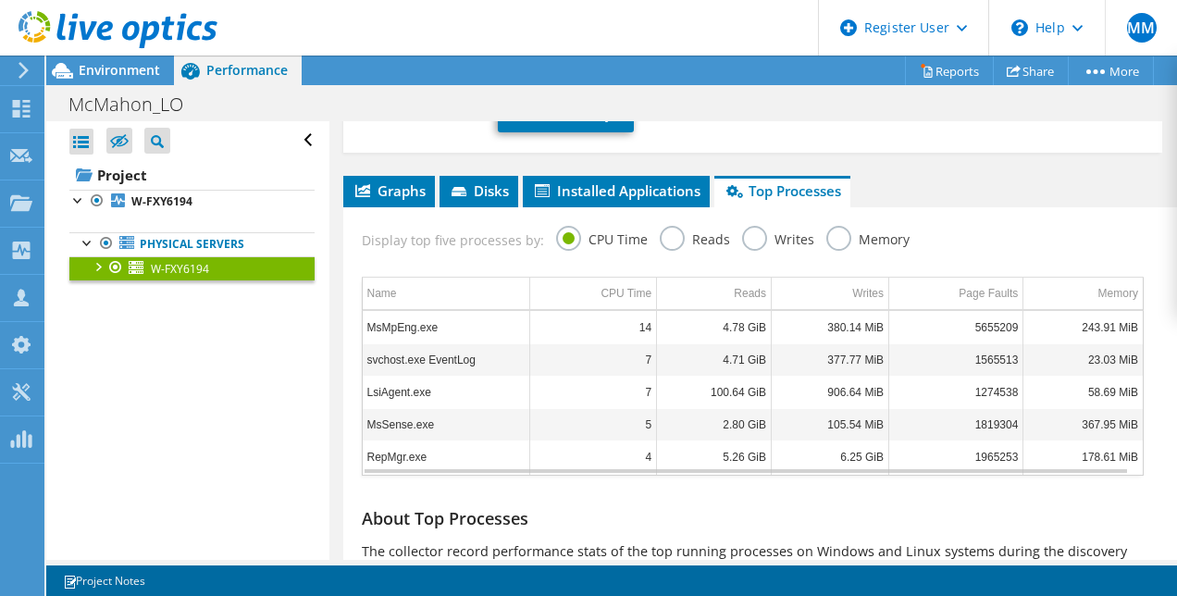
scroll to position [354, 0]
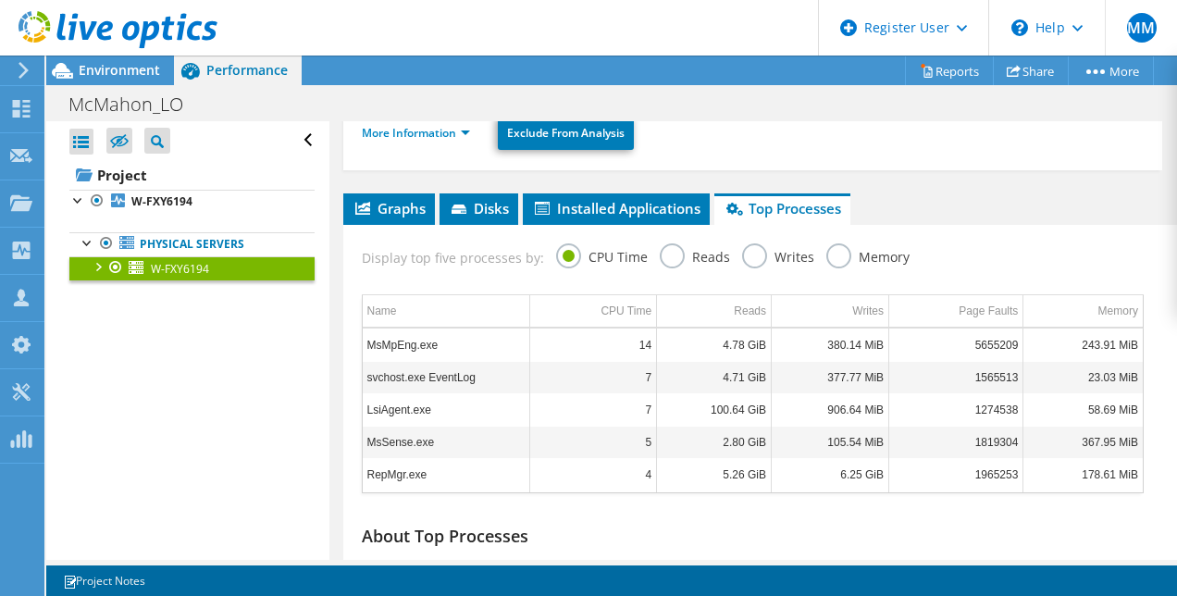
click at [670, 243] on label "Reads" at bounding box center [695, 254] width 70 height 23
click at [0, 0] on input "Reads" at bounding box center [0, 0] width 0 height 0
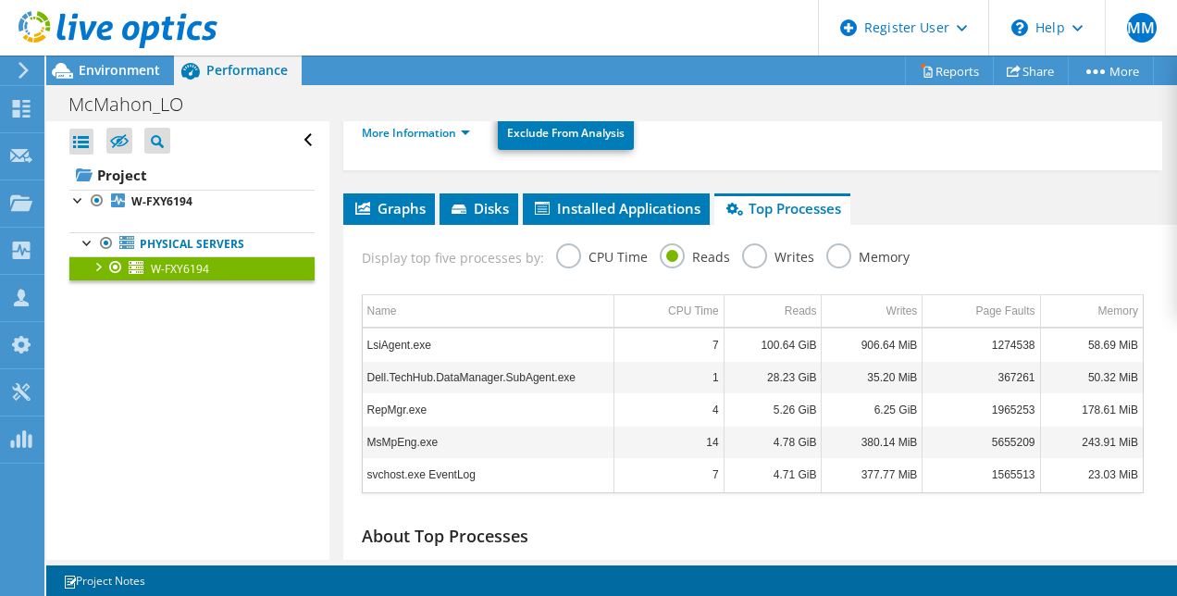
click at [577, 243] on label "CPU Time" at bounding box center [602, 254] width 92 height 23
click at [0, 0] on input "CPU Time" at bounding box center [0, 0] width 0 height 0
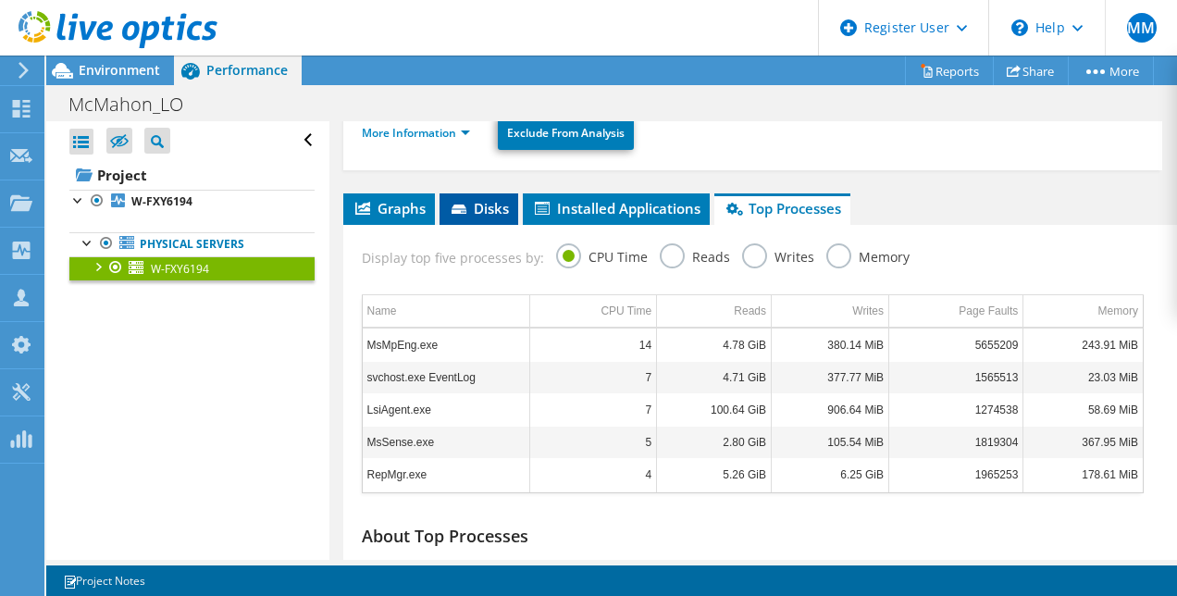
click at [486, 193] on li "Disks" at bounding box center [478, 208] width 79 height 31
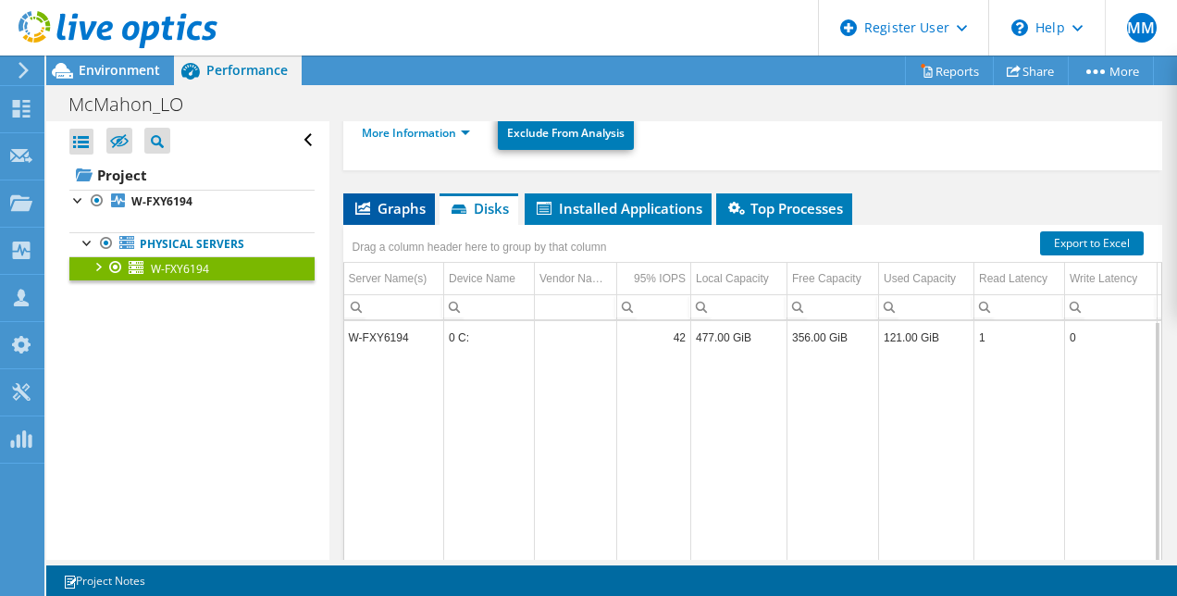
click at [398, 199] on span "Graphs" at bounding box center [388, 208] width 73 height 19
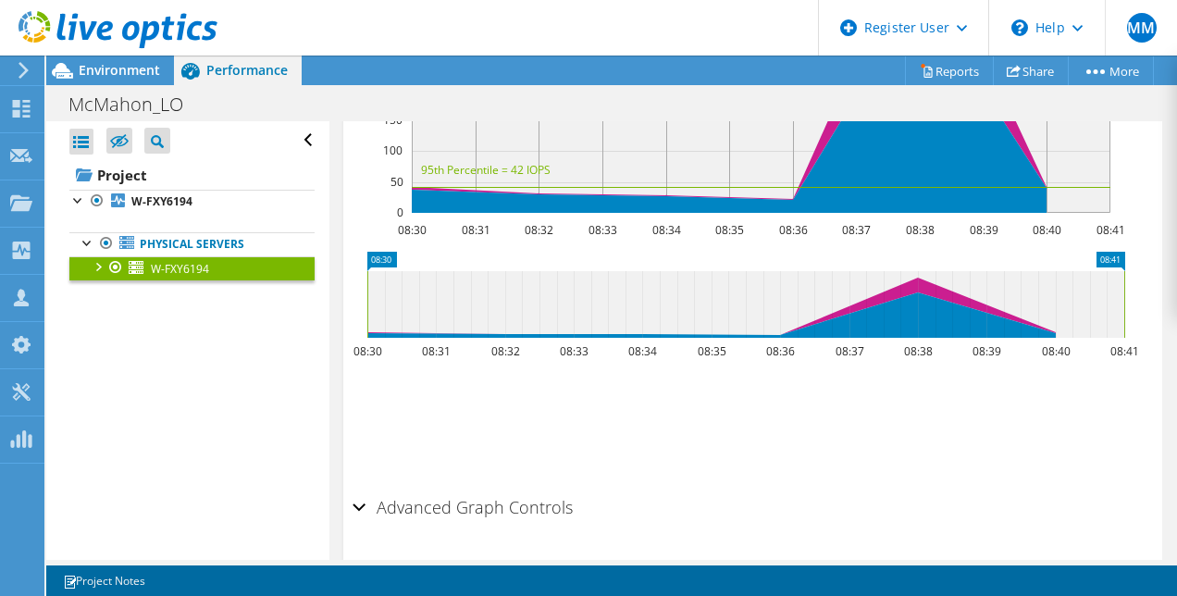
scroll to position [742, 0]
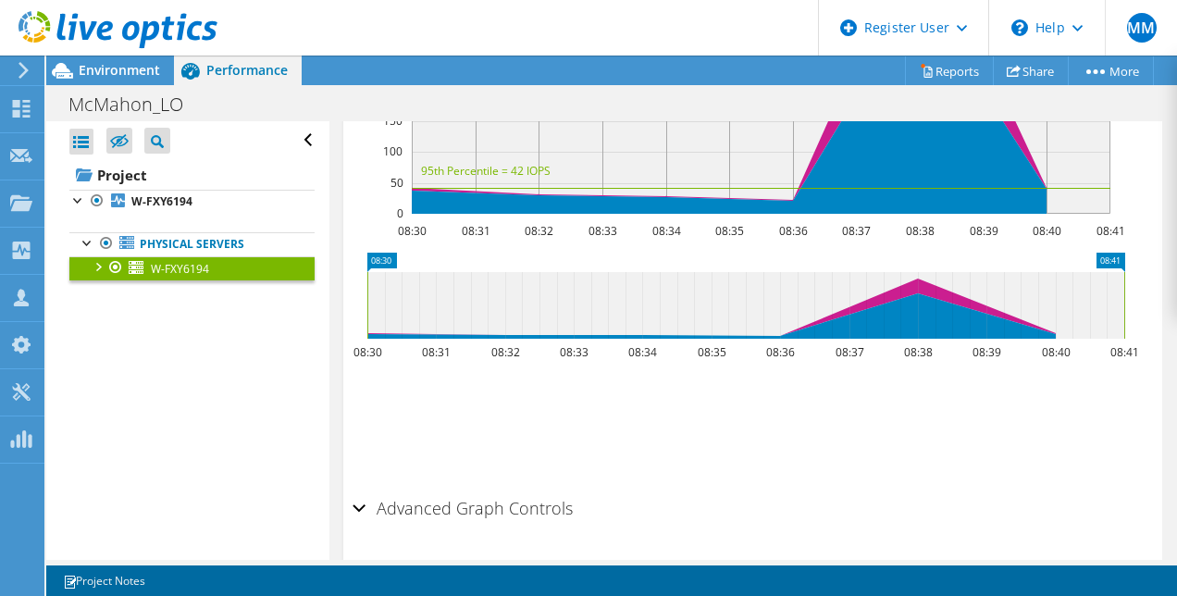
click at [401, 489] on h2 "Advanced Graph Controls" at bounding box center [462, 507] width 220 height 37
click at [414, 489] on h2 "Advanced Graph Controls" at bounding box center [462, 507] width 220 height 37
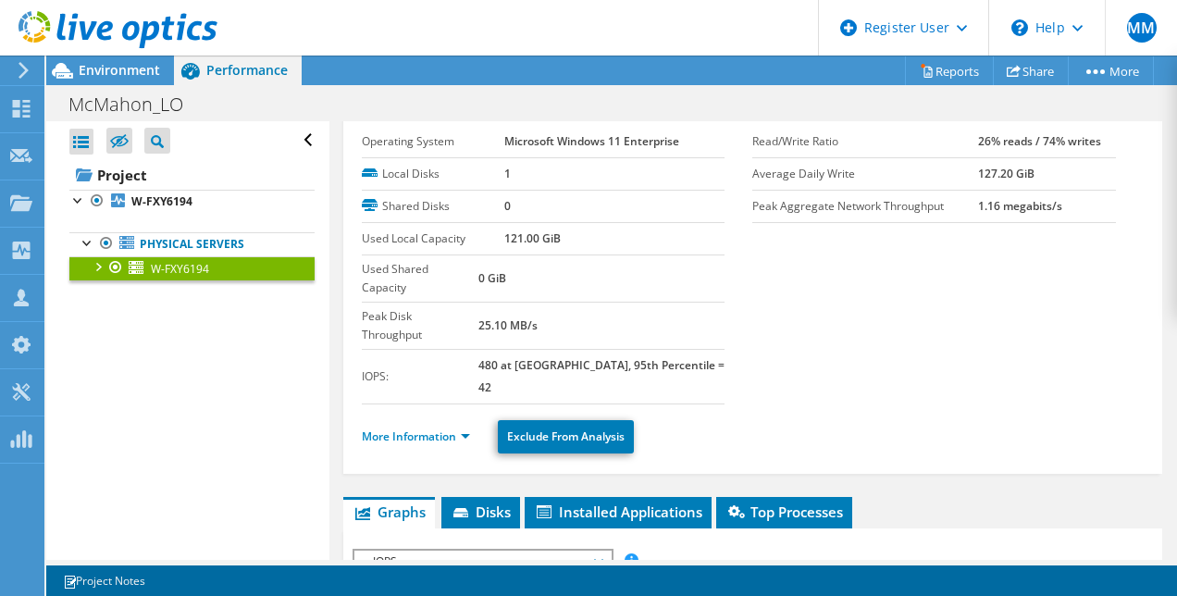
scroll to position [0, 0]
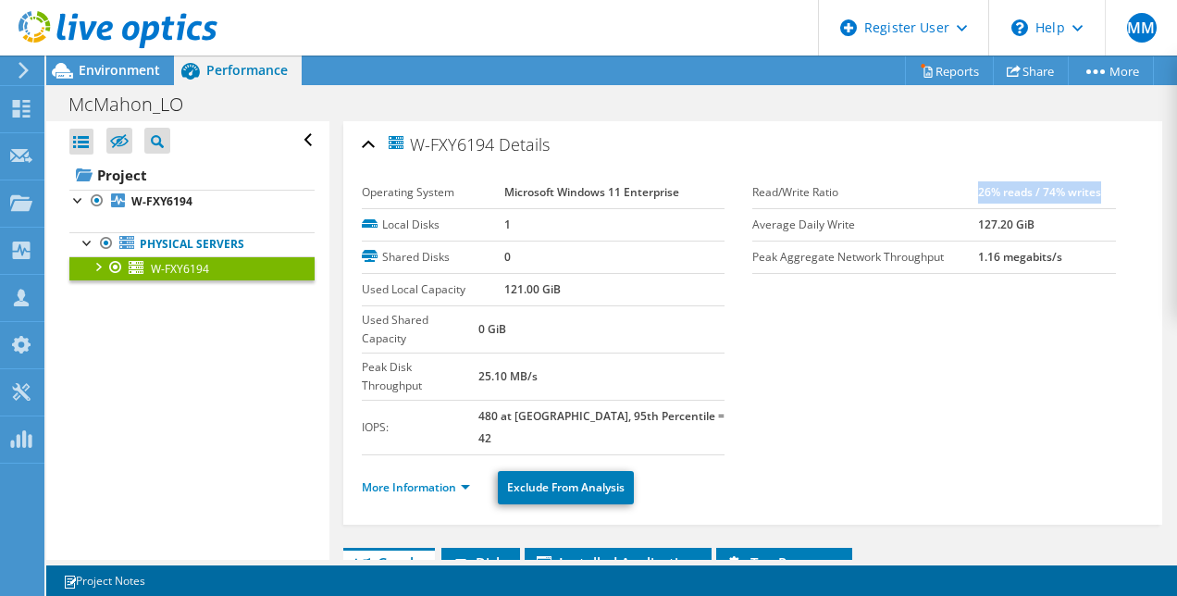
drag, startPoint x: 968, startPoint y: 187, endPoint x: 1087, endPoint y: 195, distance: 119.6
click at [1087, 195] on b "26% reads / 74% writes" at bounding box center [1039, 192] width 123 height 16
copy b "26% reads / 74% writes"
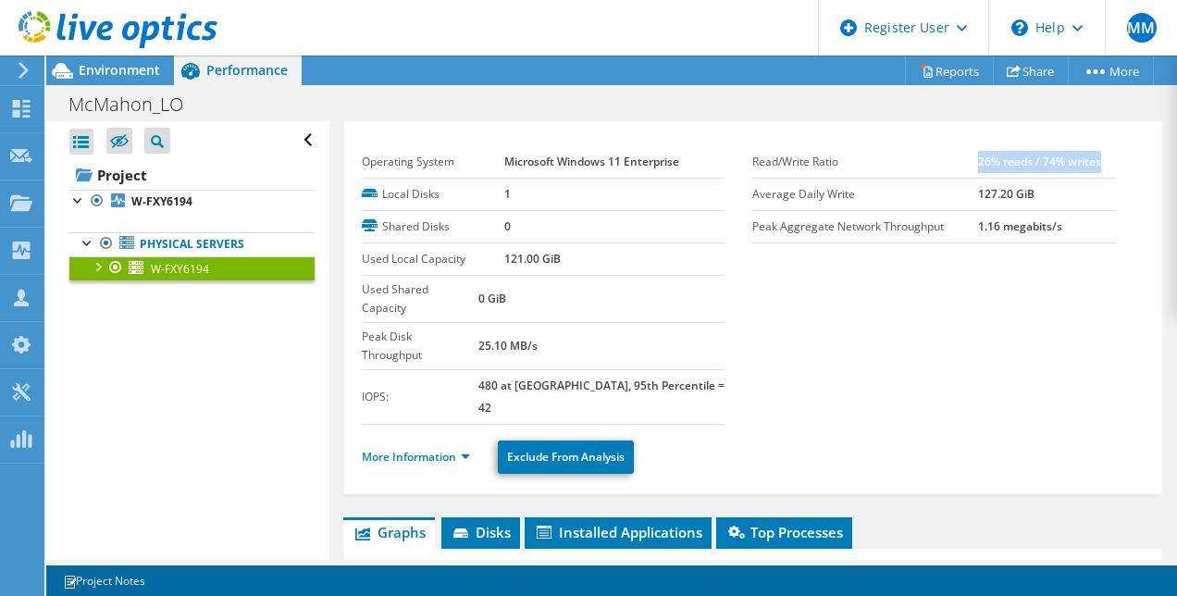
scroll to position [31, 0]
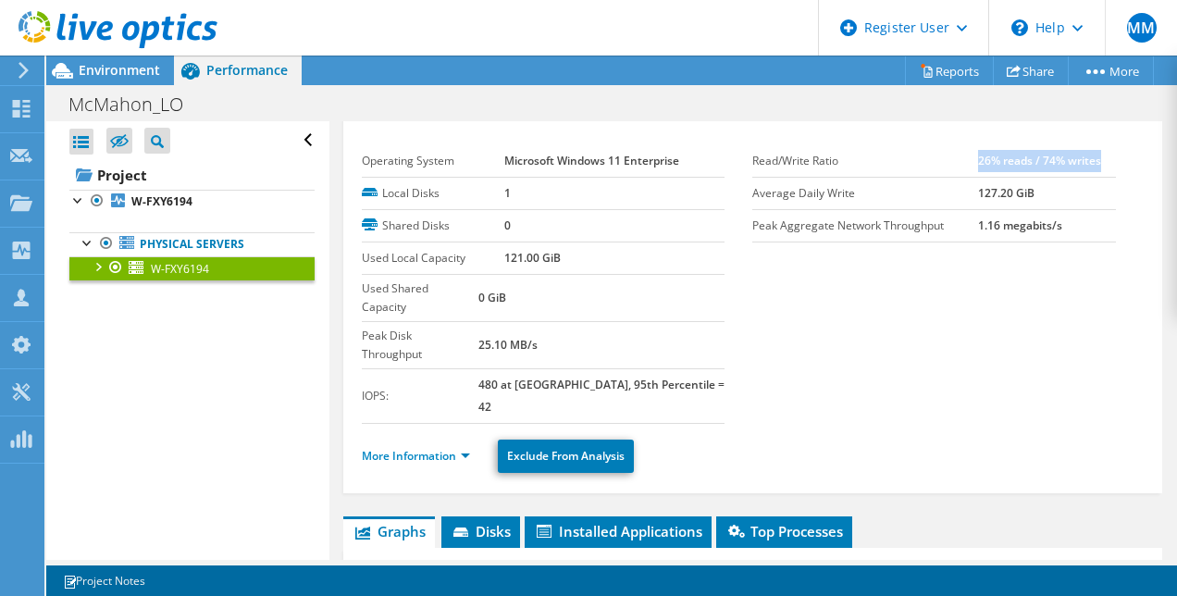
drag, startPoint x: 1040, startPoint y: 194, endPoint x: 932, endPoint y: 204, distance: 108.6
click at [932, 204] on tr "Average Daily Write 127.20 GiB" at bounding box center [934, 193] width 364 height 32
copy tr "127.20 GiB"
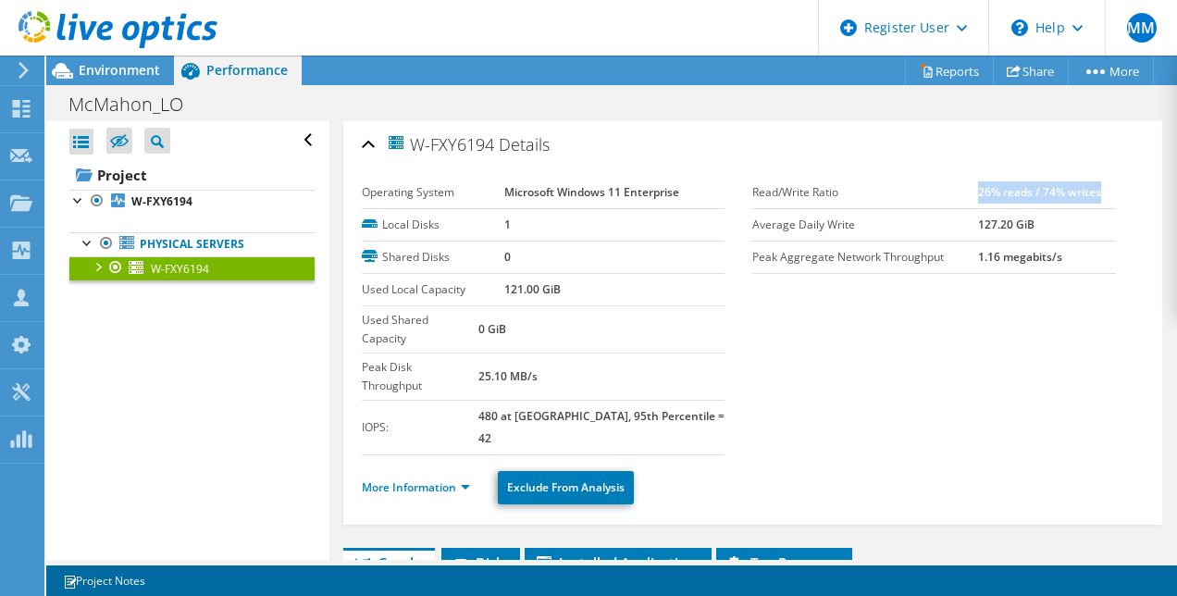
scroll to position [0, 0]
click at [855, 183] on label "Read/Write Ratio" at bounding box center [865, 192] width 226 height 19
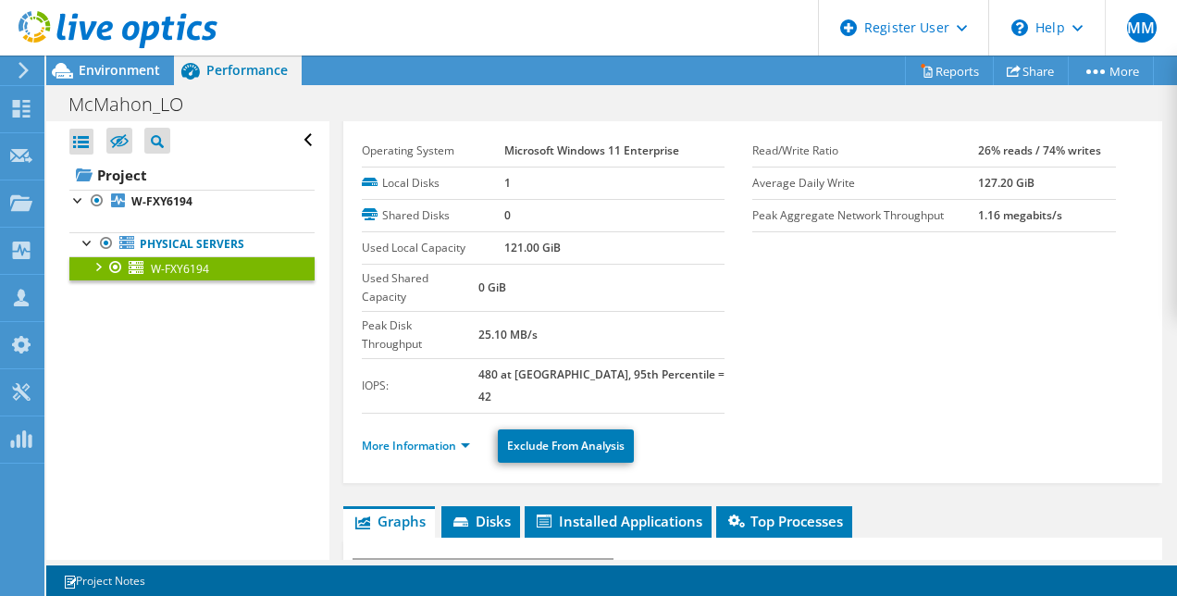
scroll to position [41, 0]
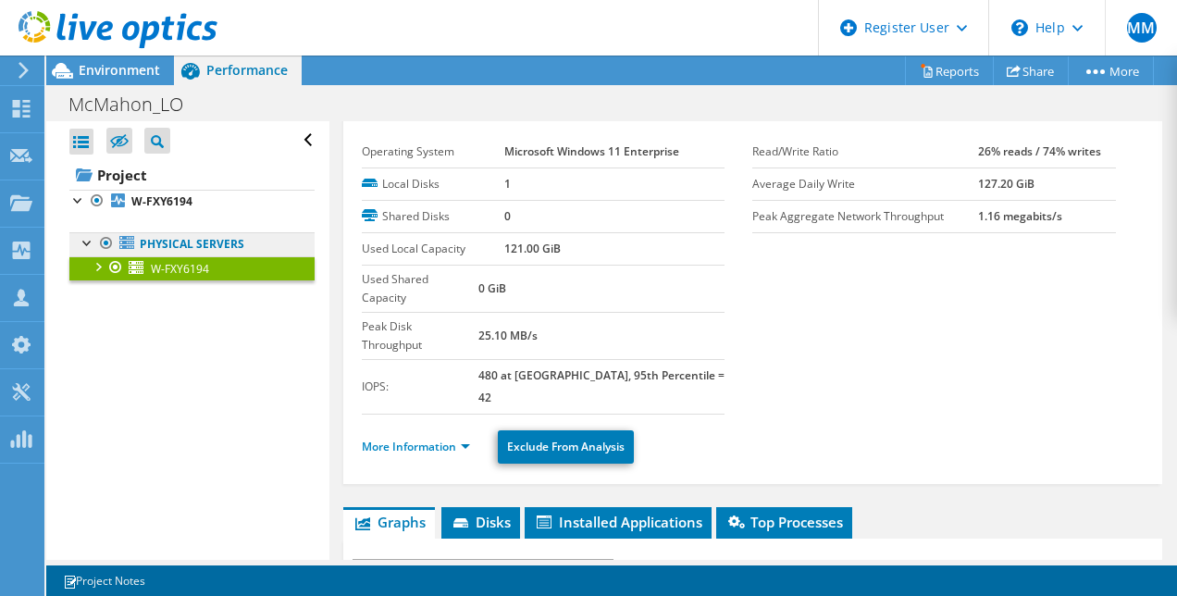
click at [253, 239] on link "Physical Servers" at bounding box center [191, 244] width 245 height 24
click at [235, 241] on link "Physical Servers" at bounding box center [191, 244] width 245 height 24
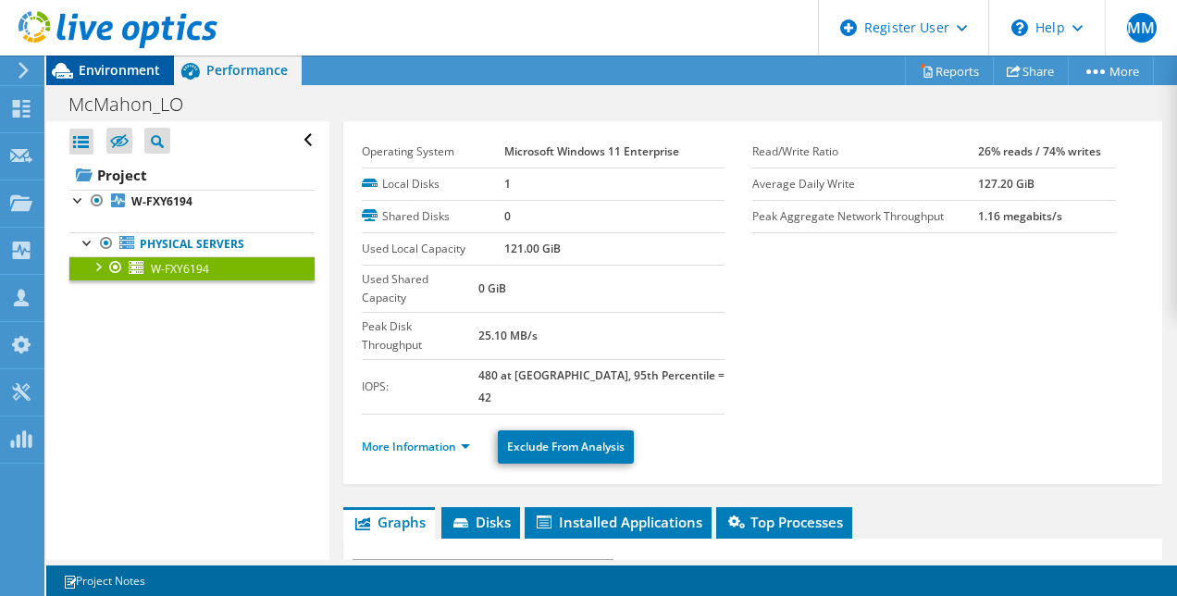
click at [117, 78] on span "Environment" at bounding box center [119, 70] width 81 height 18
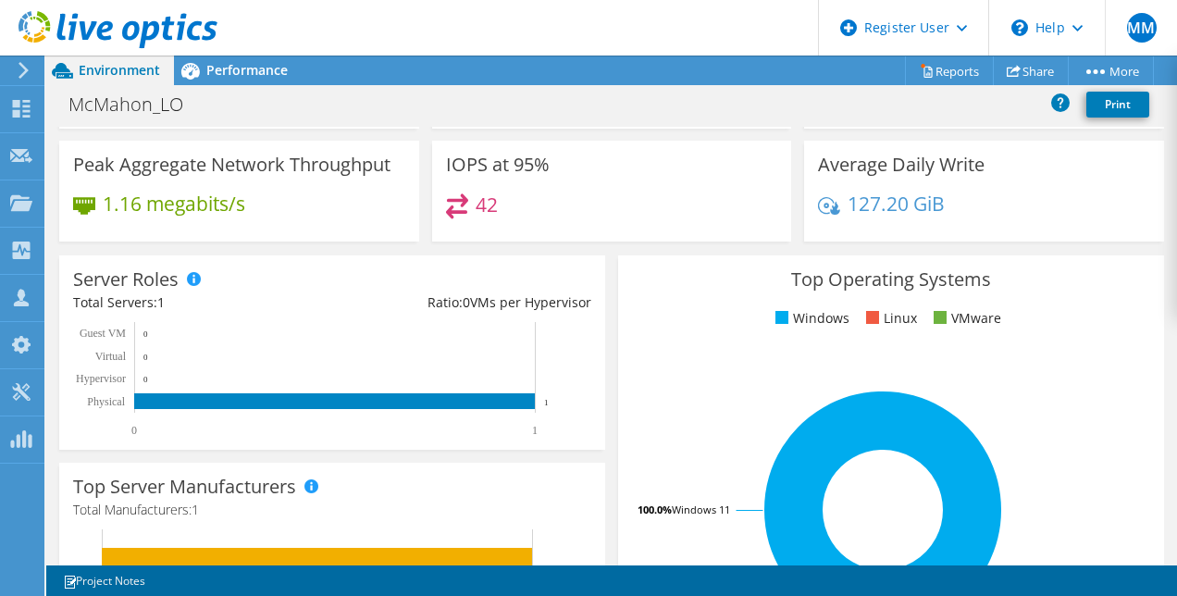
scroll to position [0, 0]
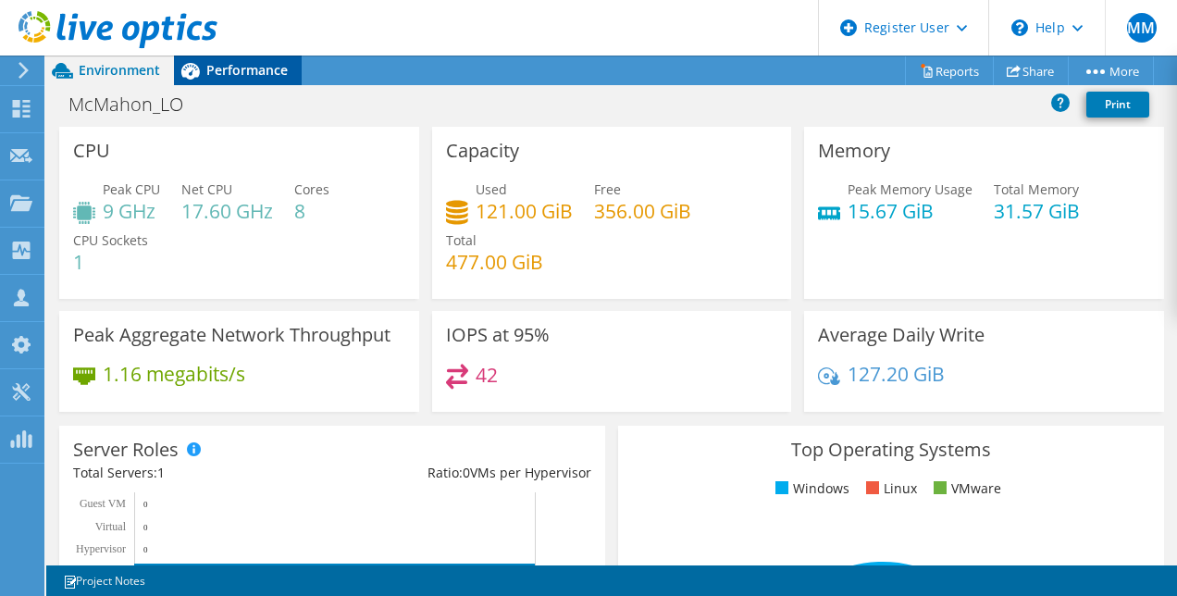
click at [235, 81] on div "Performance" at bounding box center [238, 71] width 128 height 30
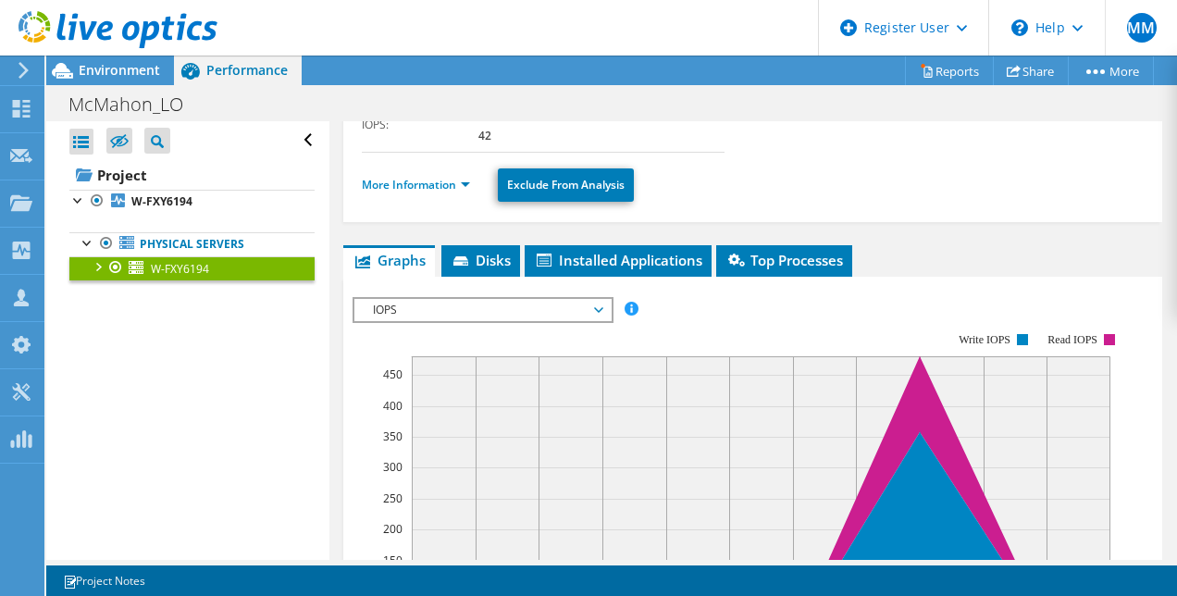
scroll to position [375, 0]
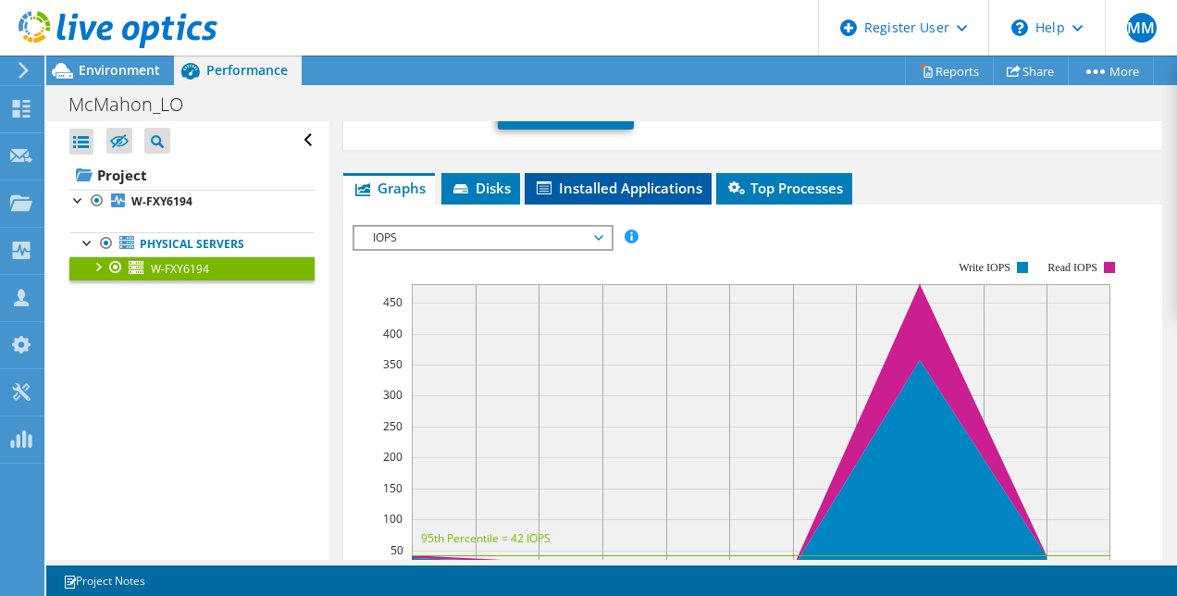
click at [622, 179] on span "Installed Applications" at bounding box center [618, 188] width 168 height 19
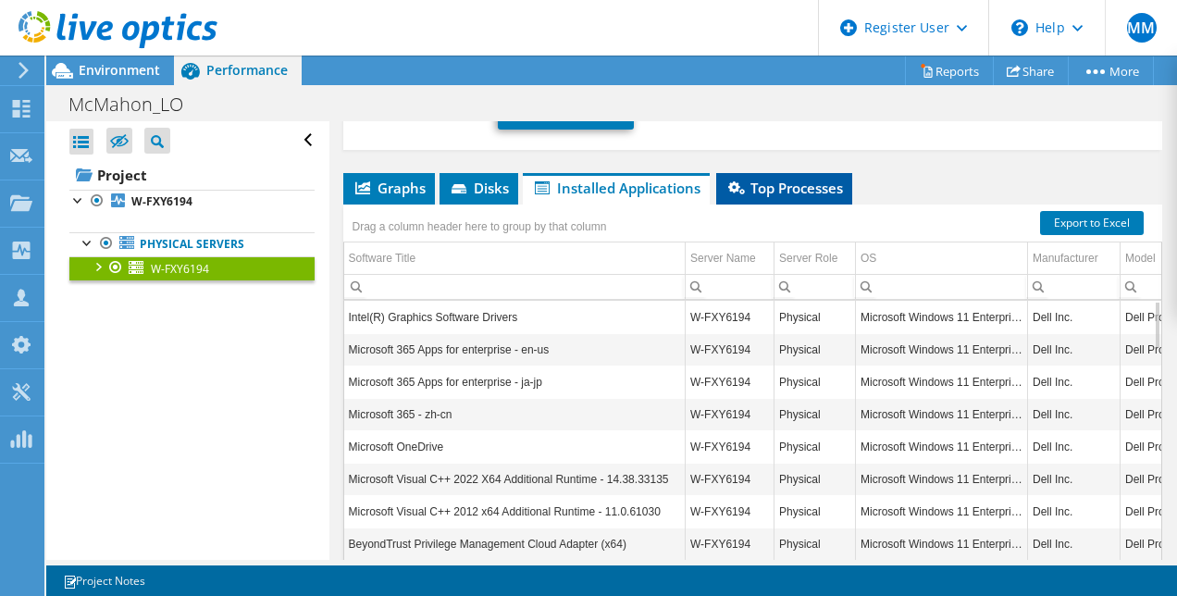
click at [786, 179] on span "Top Processes" at bounding box center [783, 188] width 117 height 19
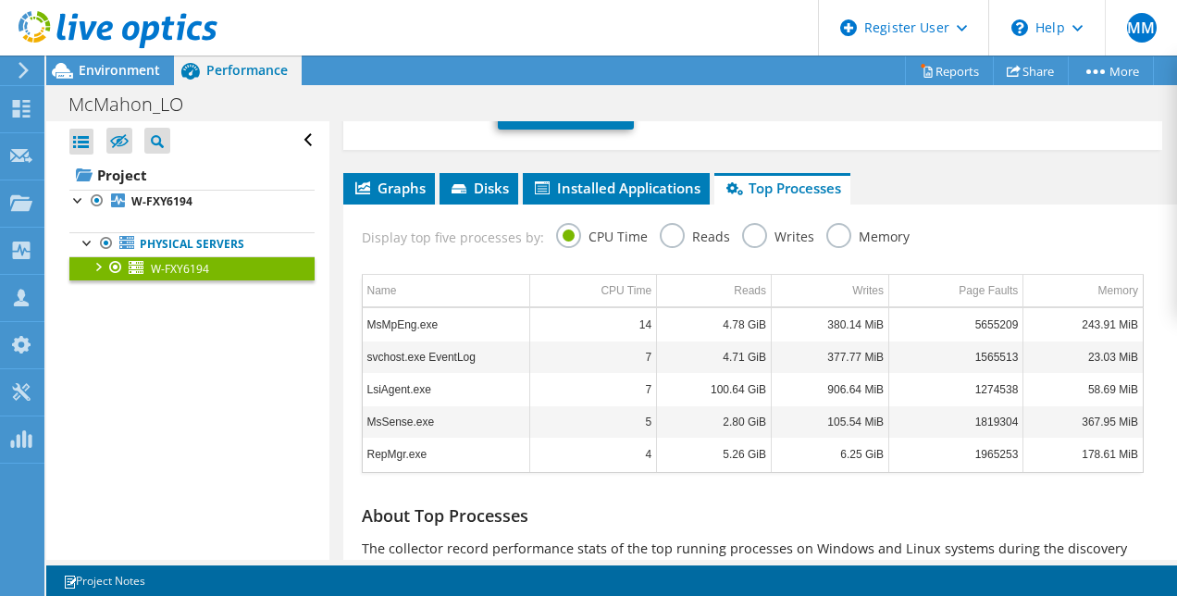
click at [662, 223] on label "Reads" at bounding box center [695, 234] width 70 height 23
click at [0, 0] on input "Reads" at bounding box center [0, 0] width 0 height 0
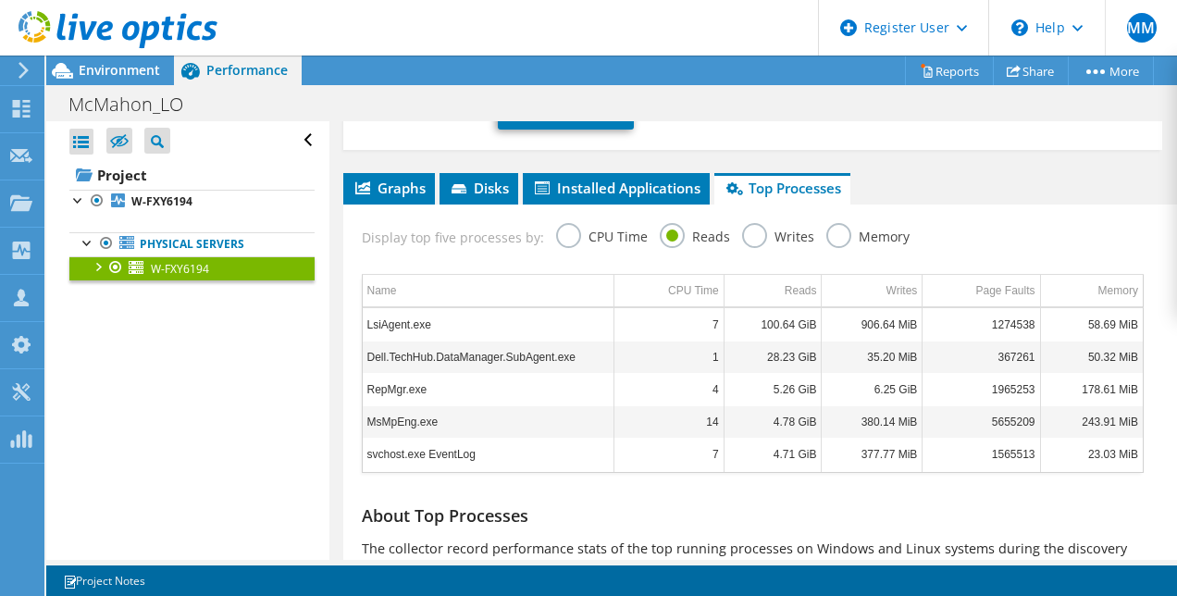
click at [733, 204] on div "Display top five processes by: CPU Time Reads Writes Memory" at bounding box center [752, 234] width 800 height 60
click at [573, 223] on label "CPU Time" at bounding box center [602, 234] width 92 height 23
click at [0, 0] on input "CPU Time" at bounding box center [0, 0] width 0 height 0
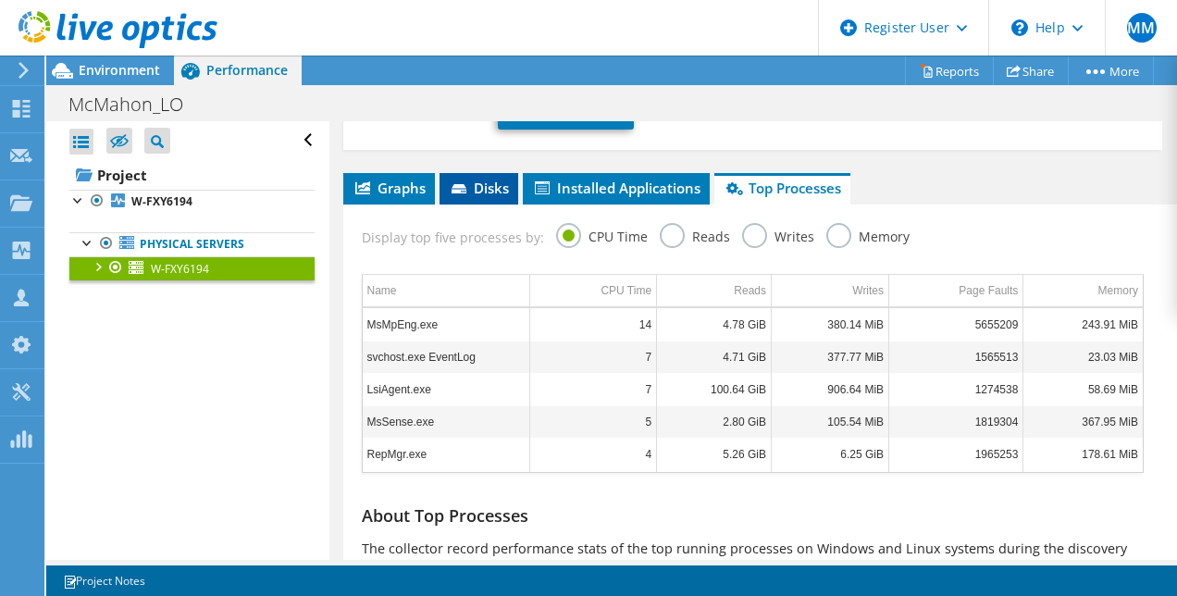
click at [481, 179] on span "Disks" at bounding box center [479, 188] width 60 height 19
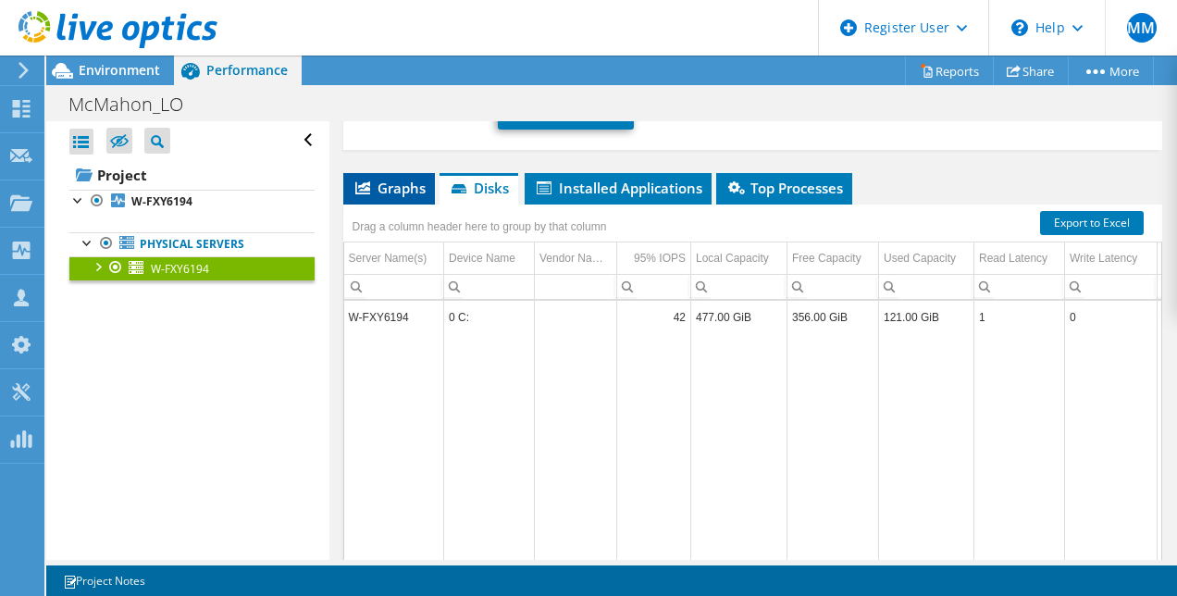
click at [385, 173] on li "Graphs" at bounding box center [389, 188] width 92 height 31
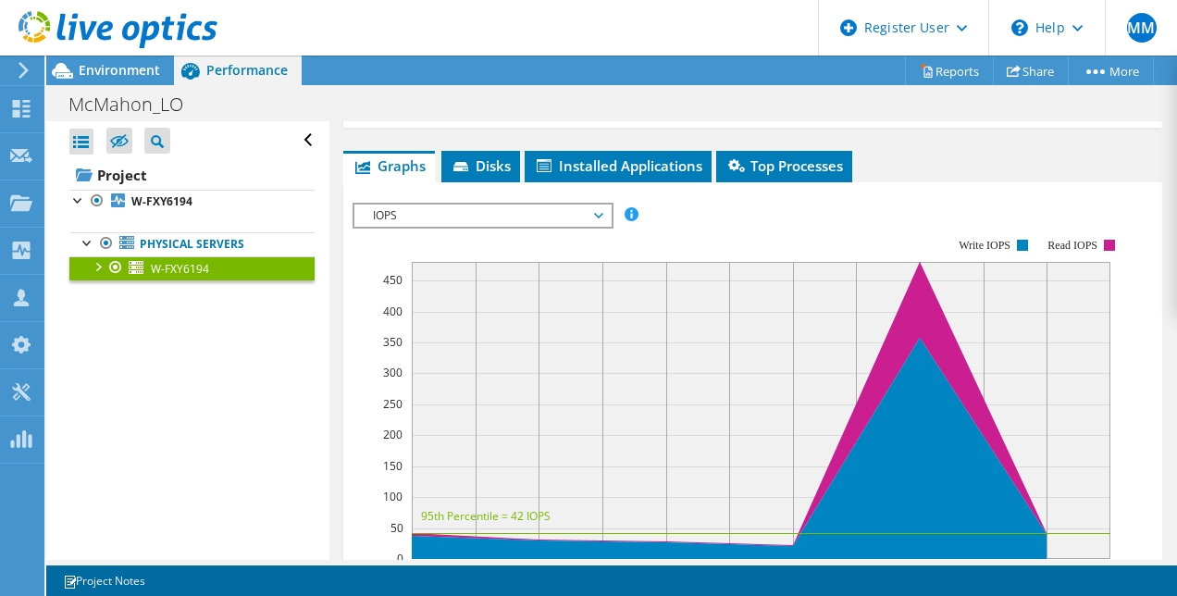
scroll to position [0, 0]
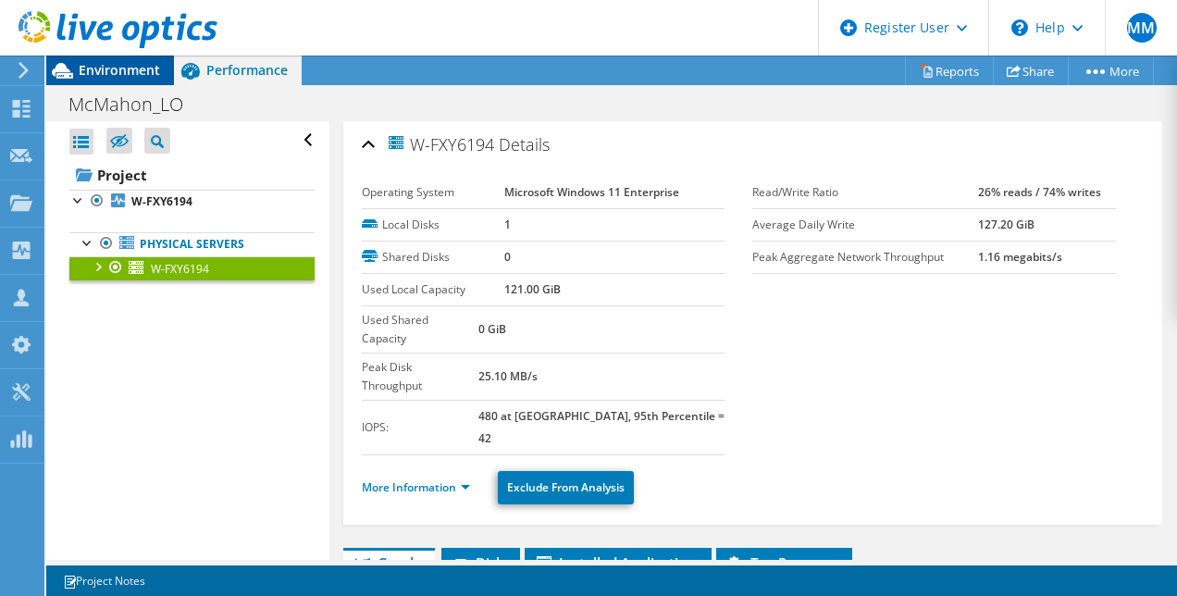
click at [117, 63] on span "Environment" at bounding box center [119, 70] width 81 height 18
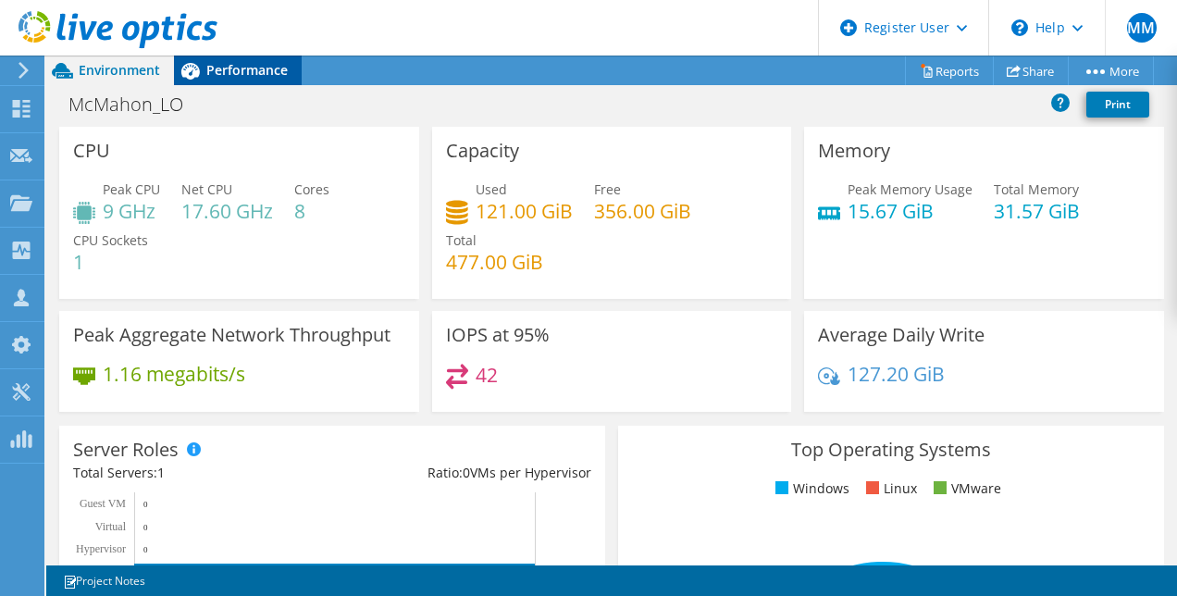
click at [260, 71] on span "Performance" at bounding box center [246, 70] width 81 height 18
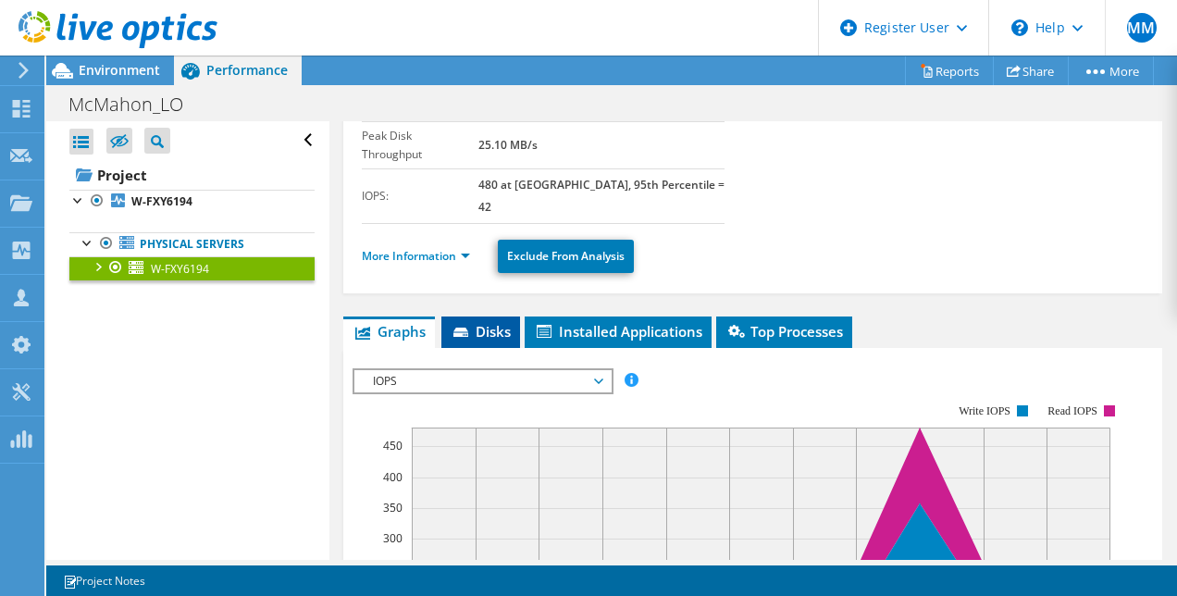
scroll to position [230, 0]
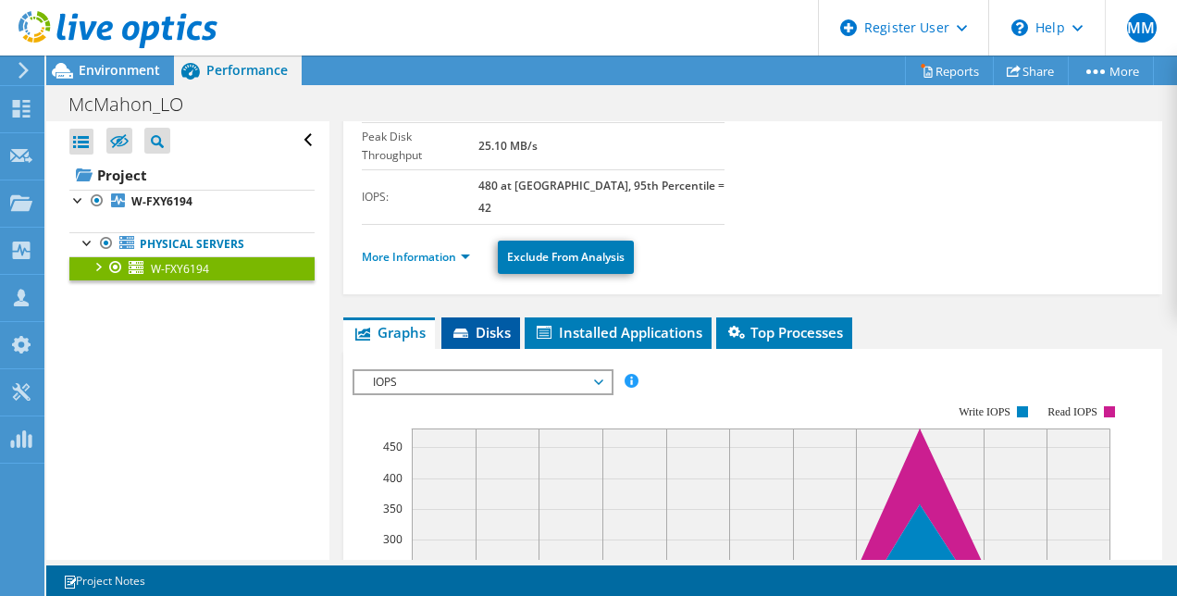
click at [480, 317] on li "Disks" at bounding box center [480, 332] width 79 height 31
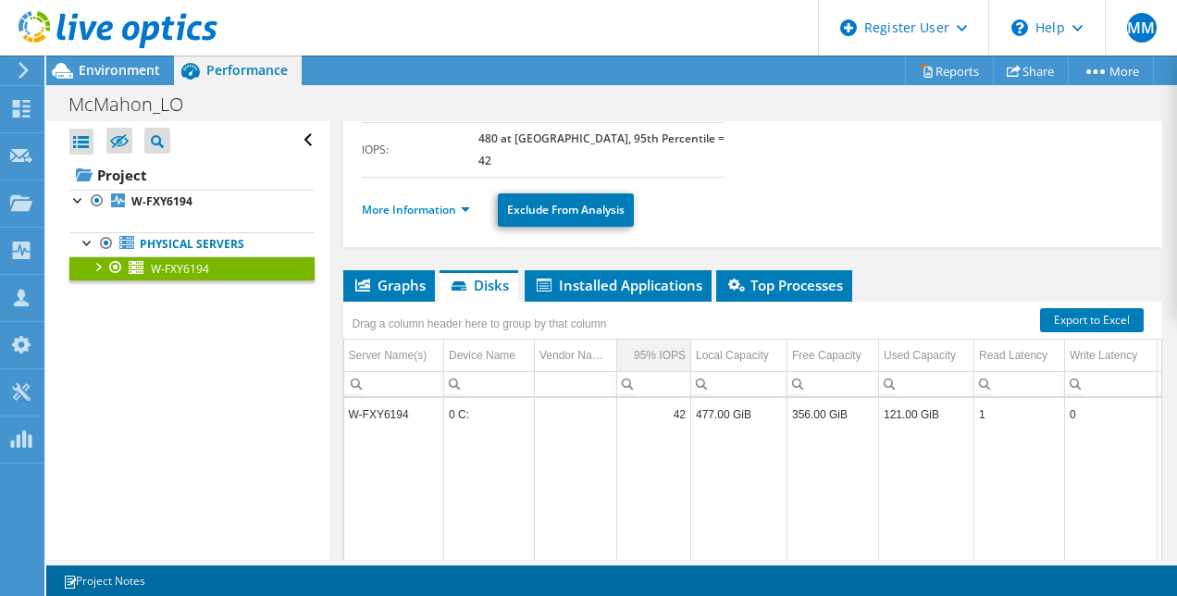
scroll to position [283, 0]
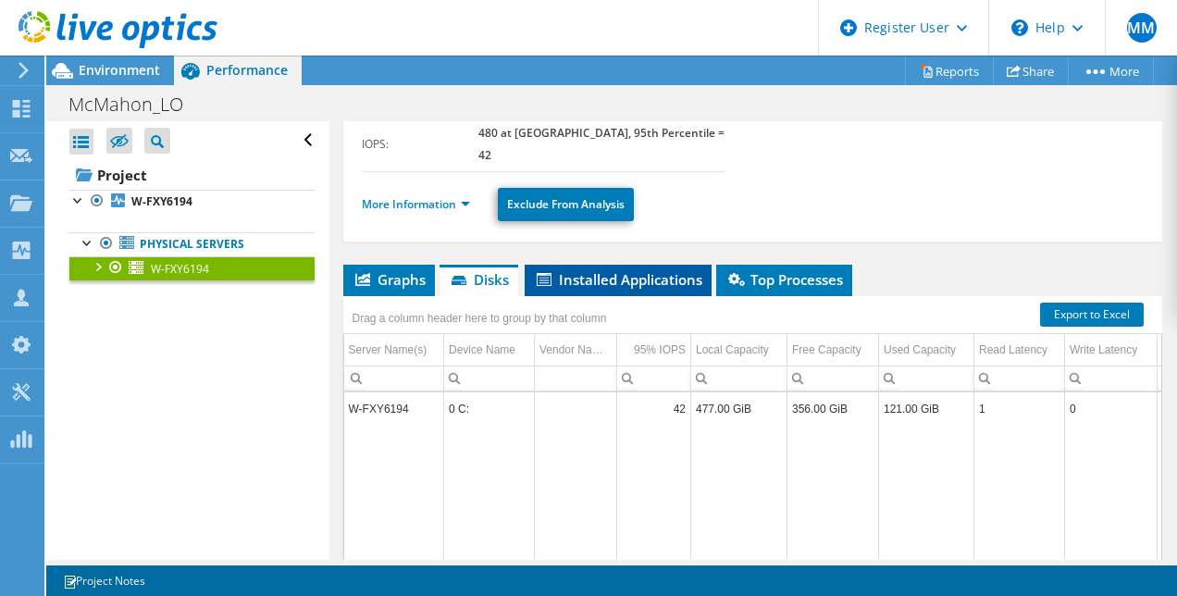
click at [624, 270] on span "Installed Applications" at bounding box center [618, 279] width 168 height 19
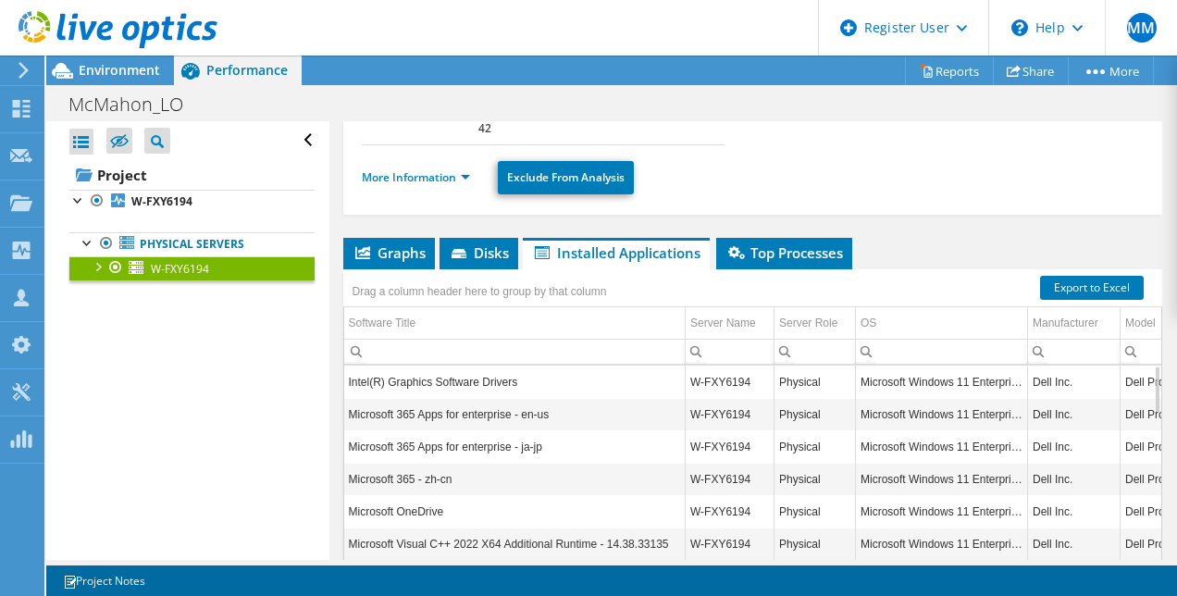
scroll to position [309, 0]
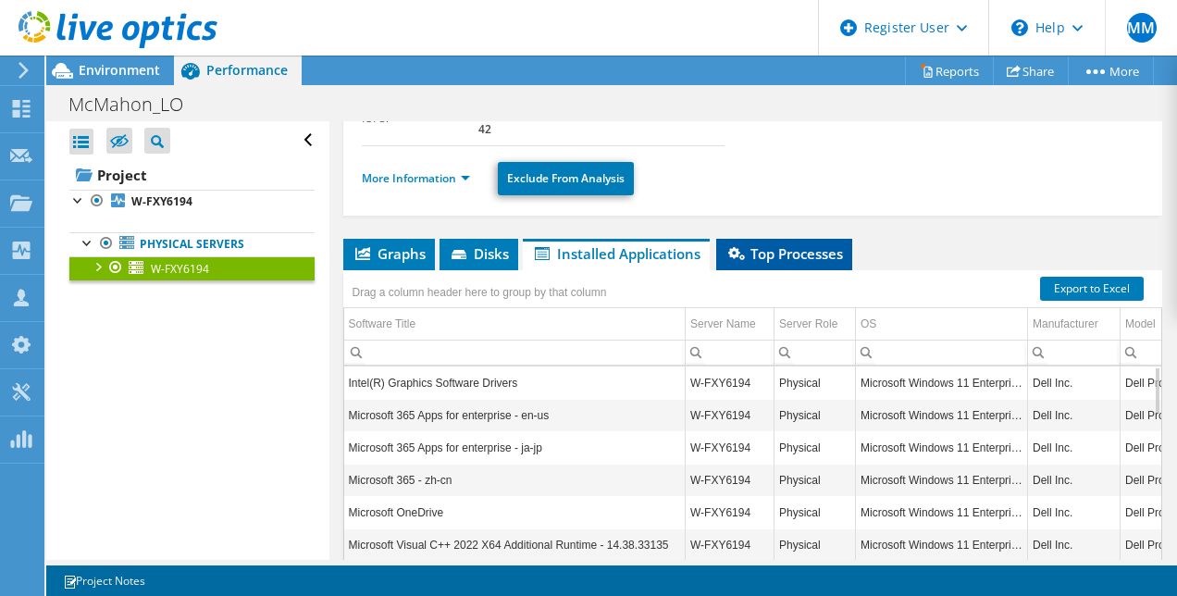
click at [786, 244] on span "Top Processes" at bounding box center [783, 253] width 117 height 19
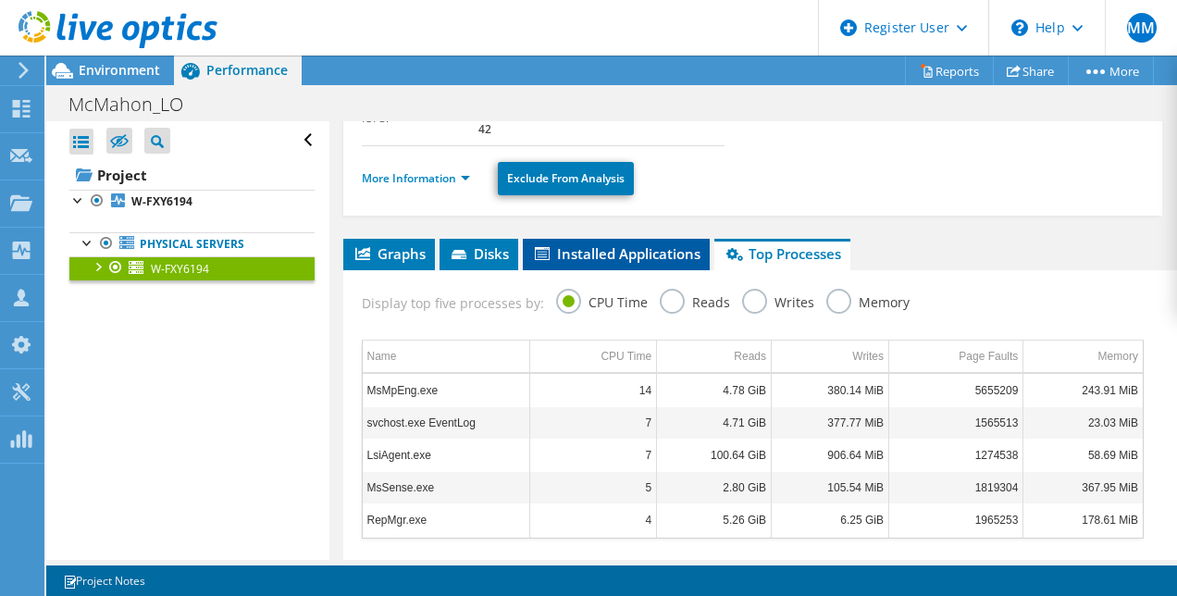
click at [624, 244] on span "Installed Applications" at bounding box center [616, 253] width 168 height 19
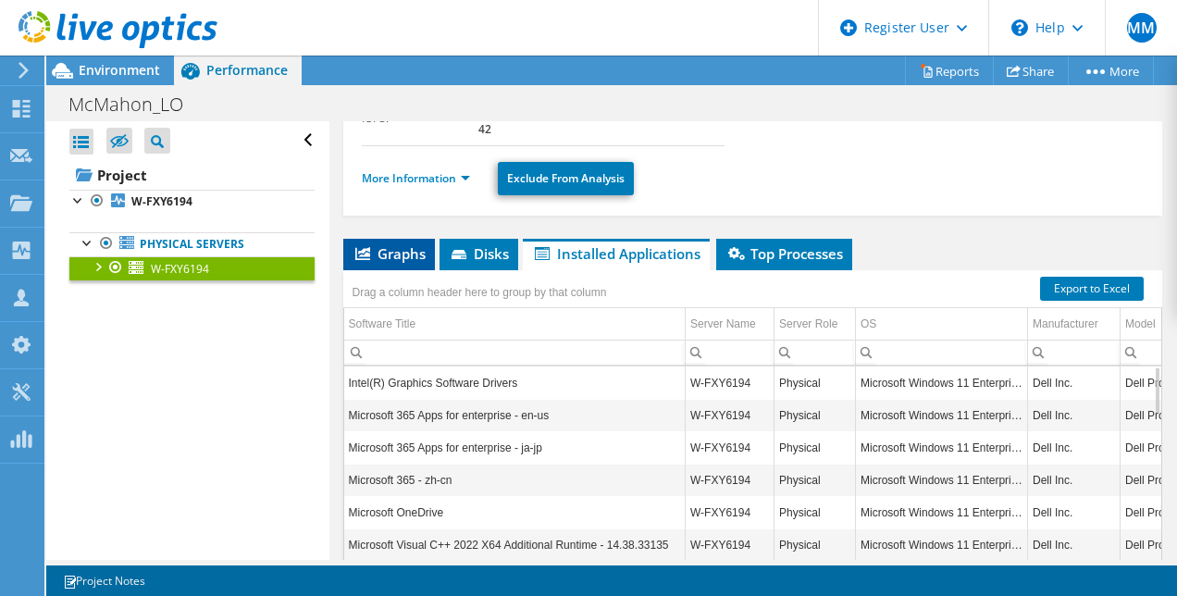
scroll to position [0, 0]
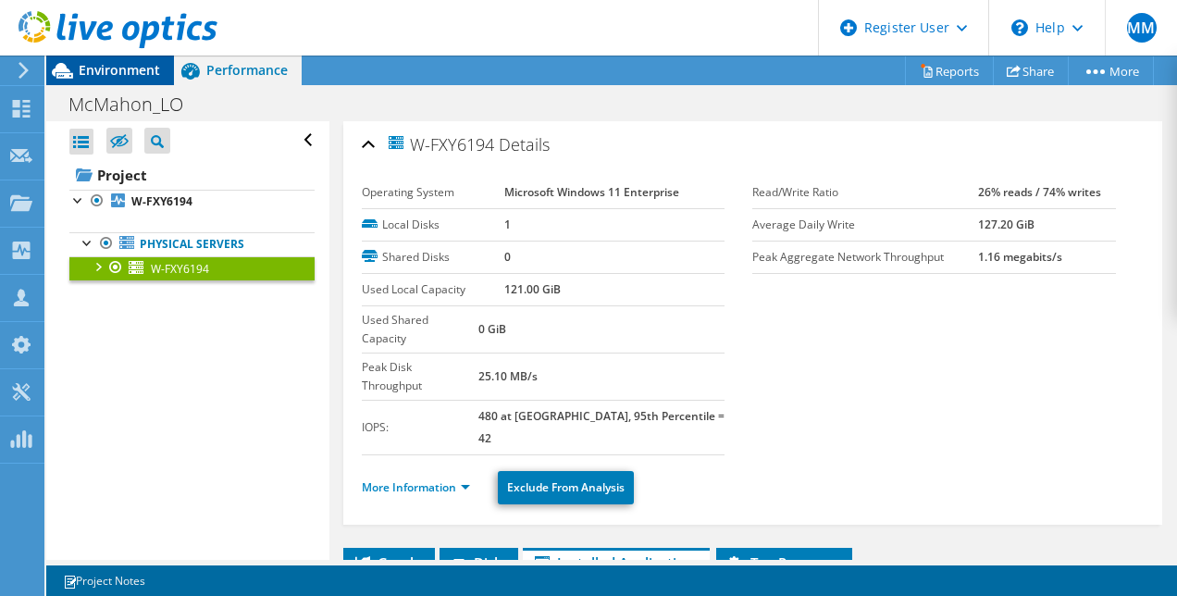
click at [113, 68] on span "Environment" at bounding box center [119, 70] width 81 height 18
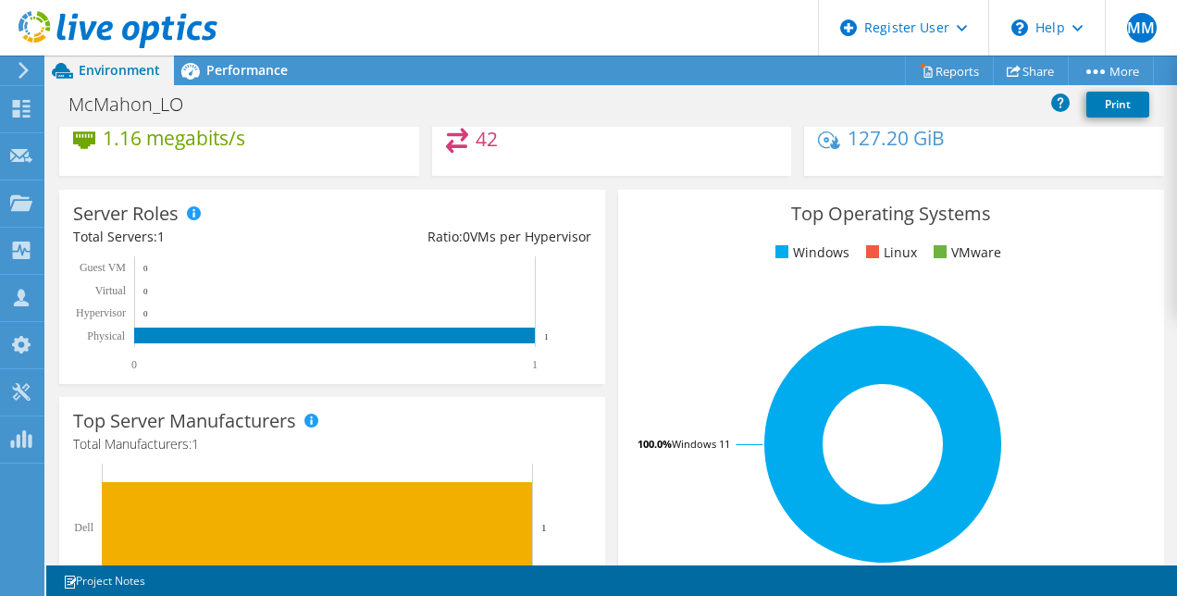
scroll to position [272, 0]
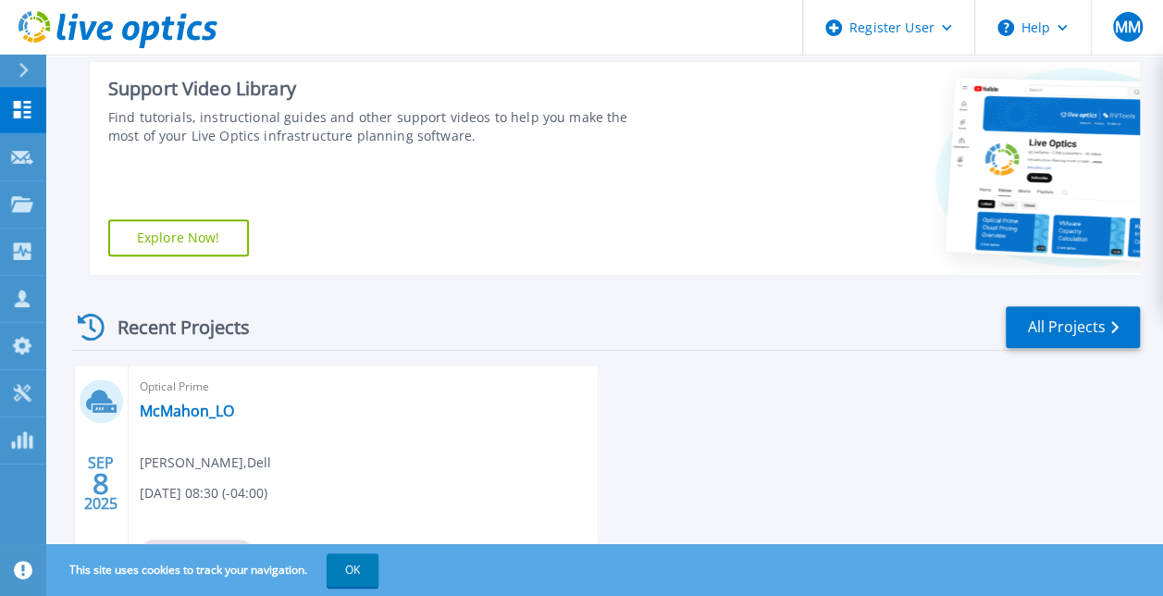
scroll to position [162, 0]
